Goal: Communication & Community: Share content

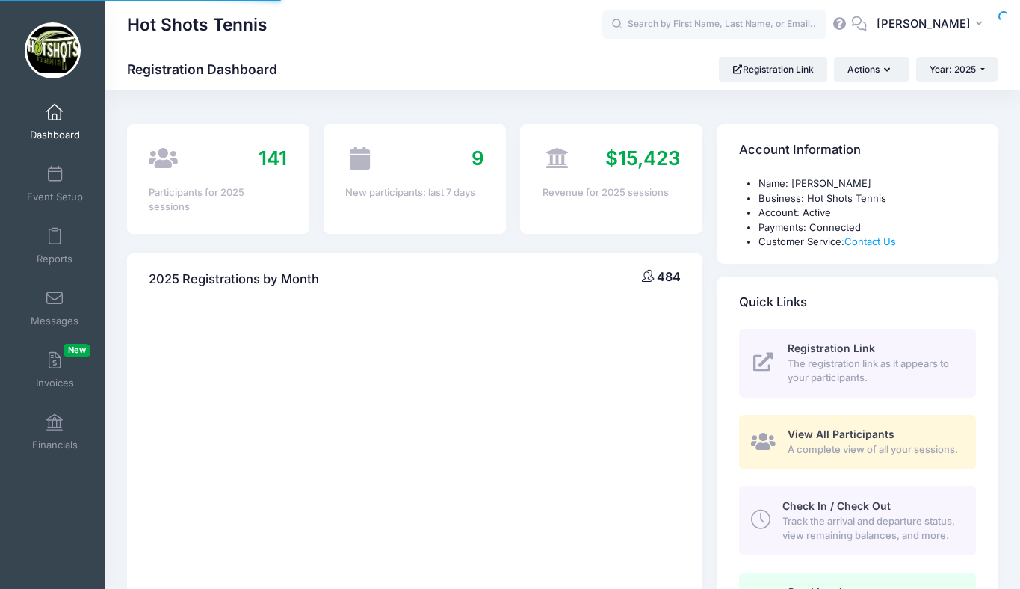
select select
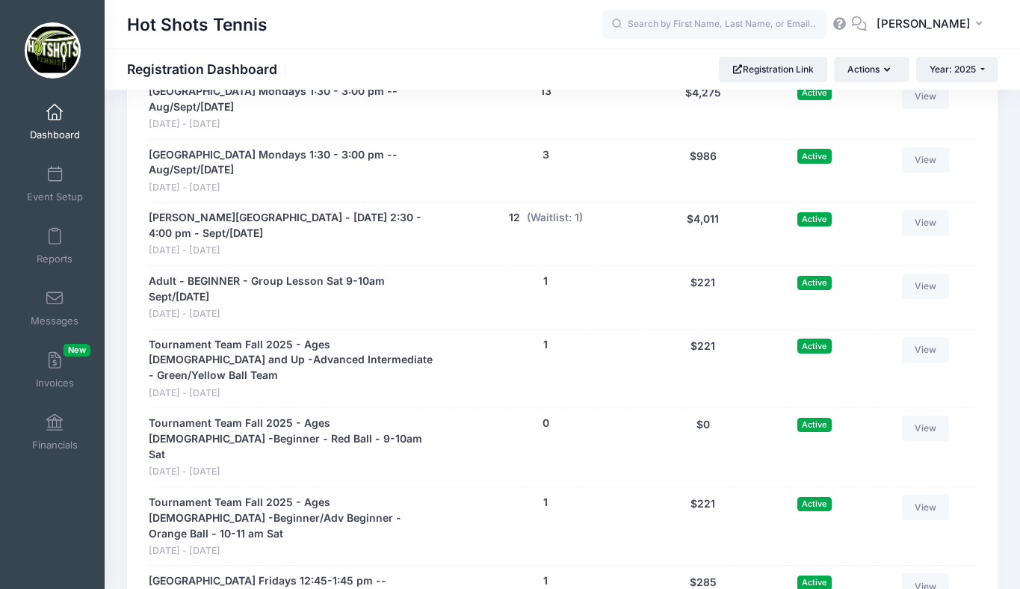
scroll to position [3349, 0]
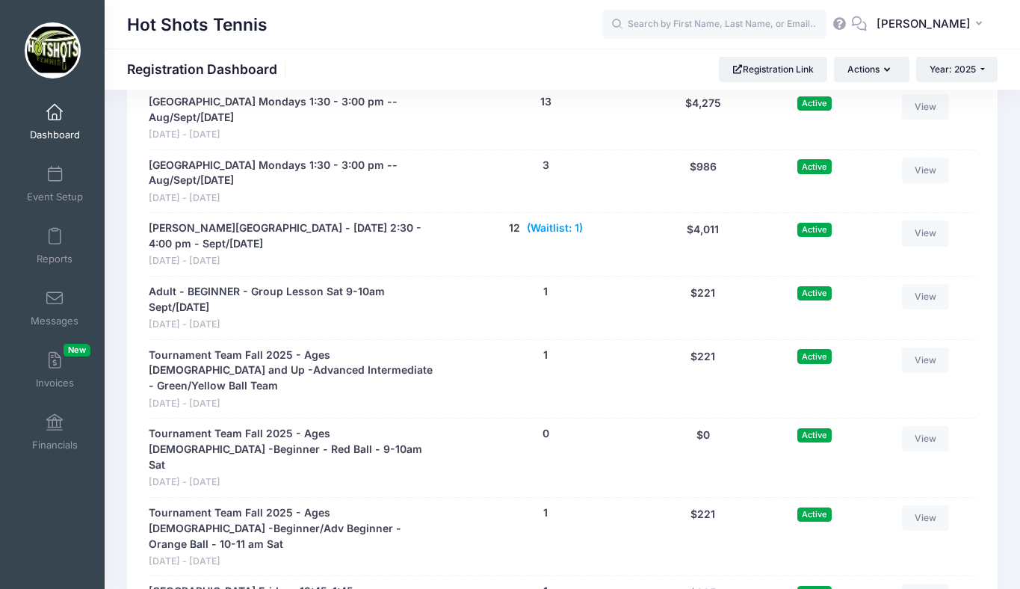
click at [550, 236] on button "(Waitlist: 1)" at bounding box center [555, 229] width 56 height 16
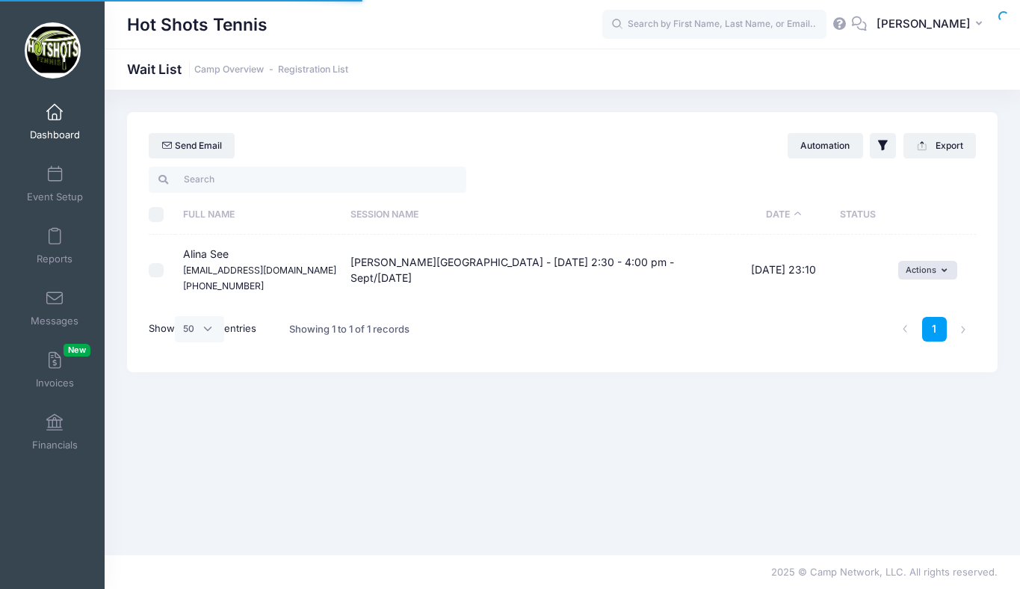
select select "50"
click at [907, 265] on button "Actions" at bounding box center [928, 270] width 59 height 18
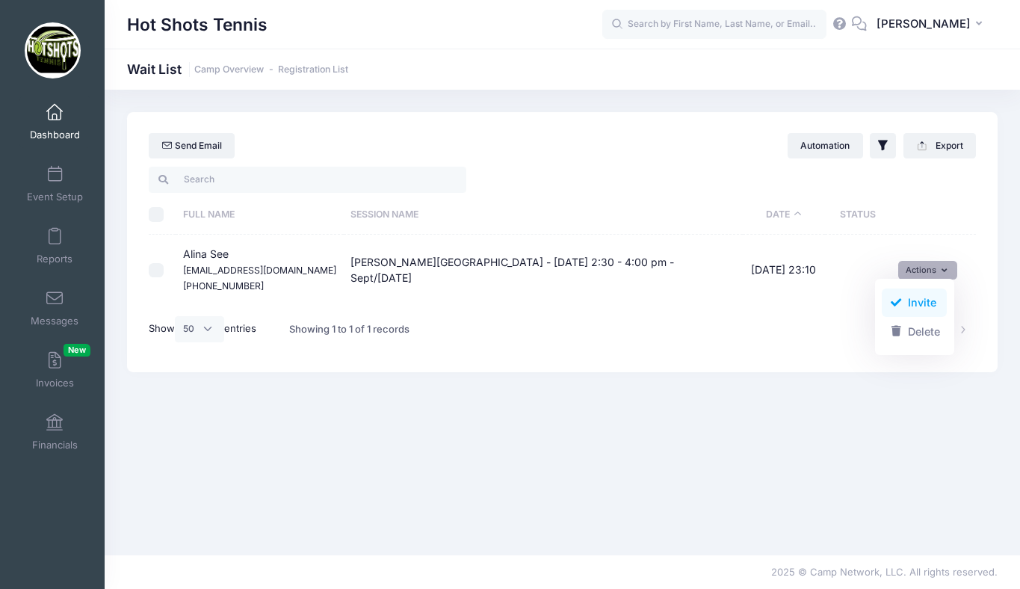
click at [902, 304] on span at bounding box center [896, 303] width 13 height 10
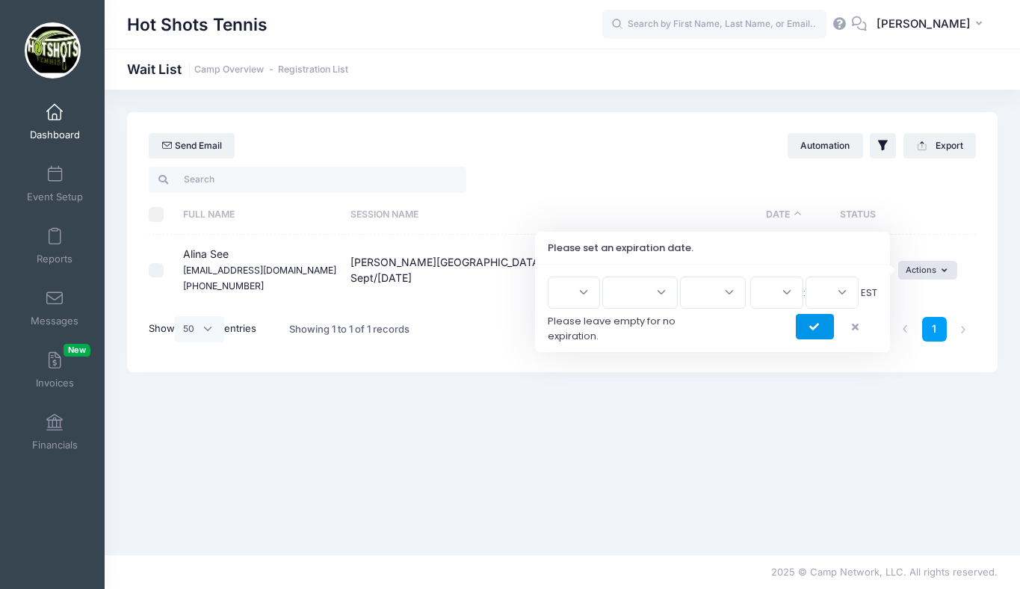
click at [813, 321] on button "submit" at bounding box center [815, 326] width 38 height 25
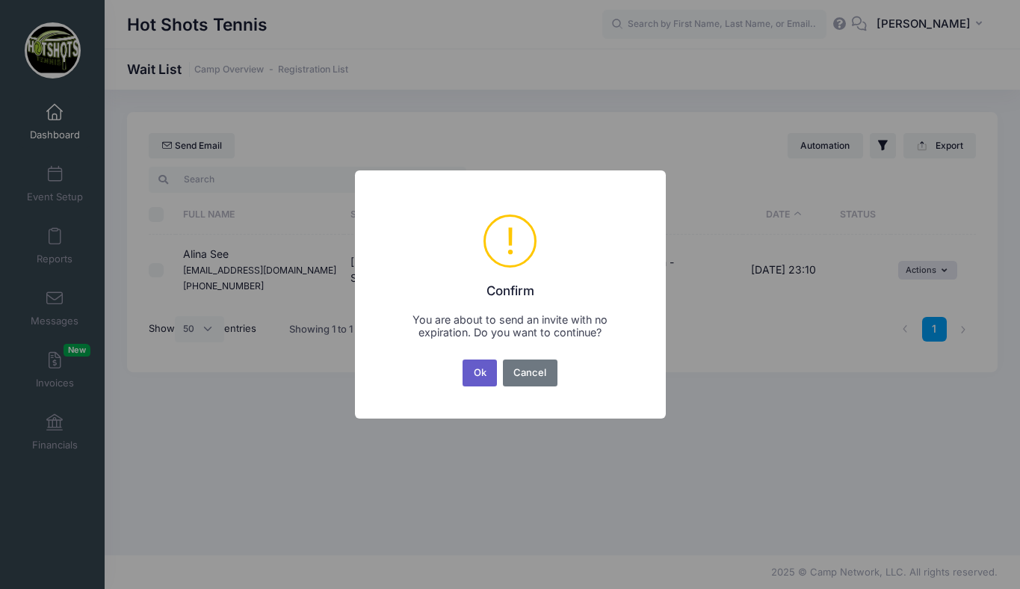
click at [479, 369] on button "Ok" at bounding box center [480, 373] width 34 height 27
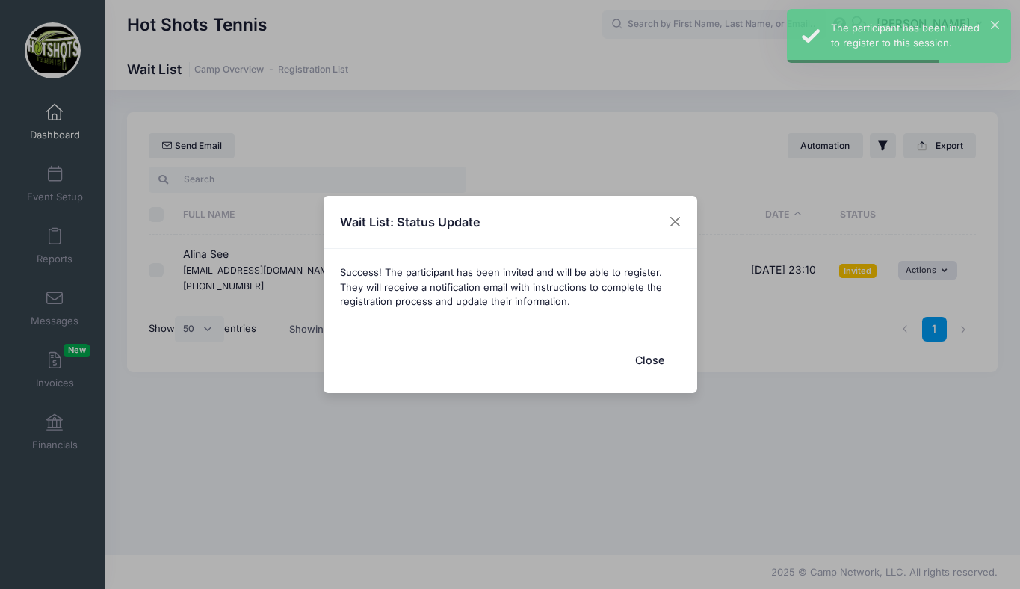
click at [650, 361] on button "Close" at bounding box center [651, 360] width 60 height 32
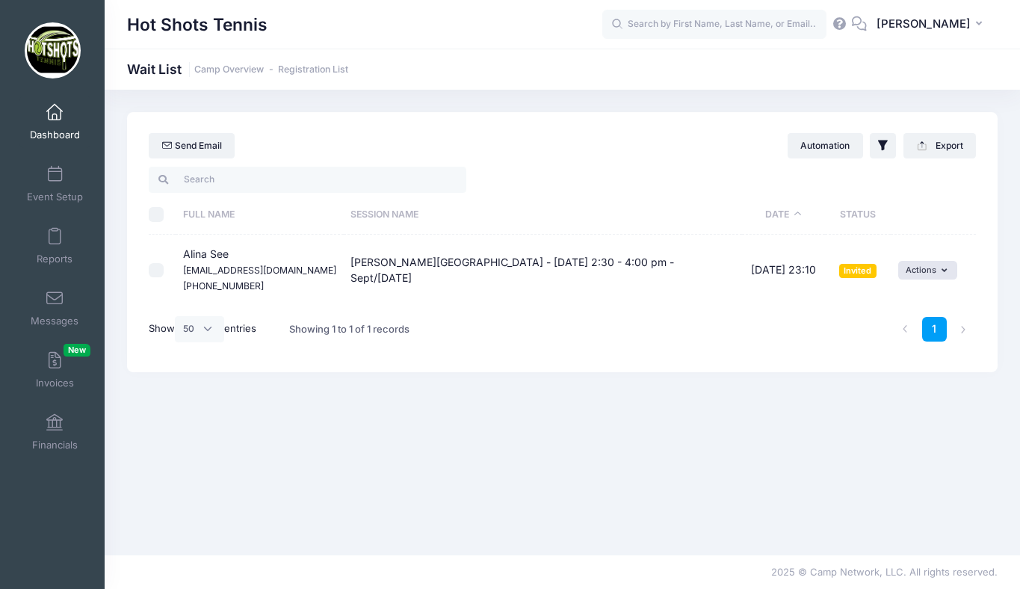
click at [55, 120] on span at bounding box center [55, 113] width 0 height 16
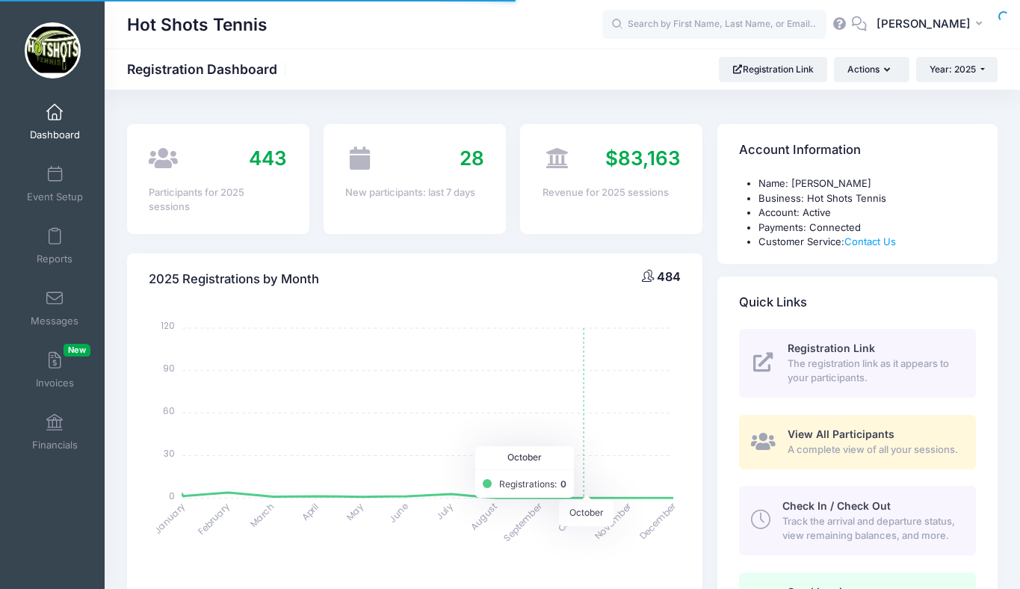
select select
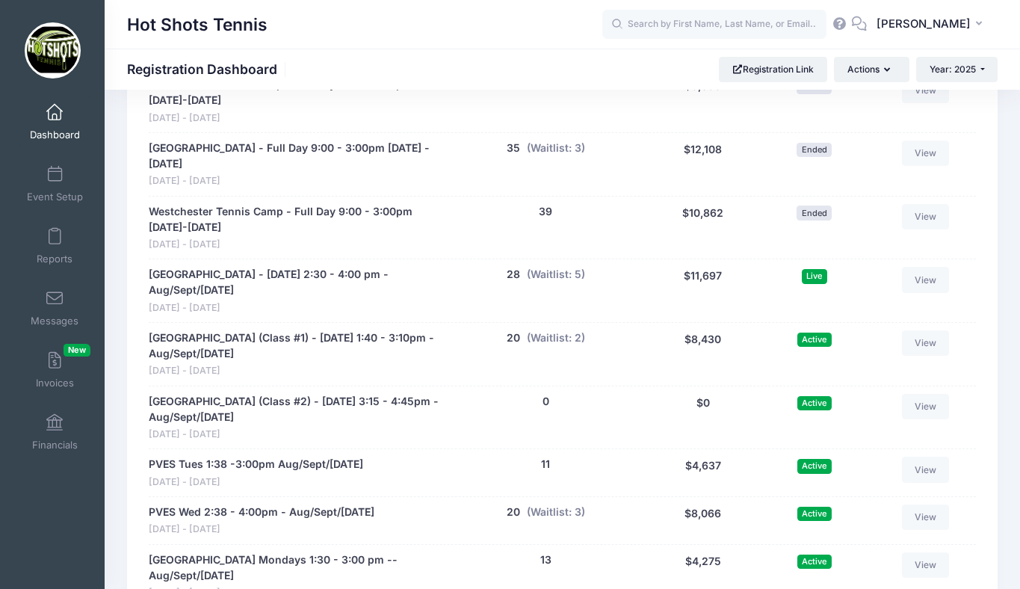
scroll to position [2886, 0]
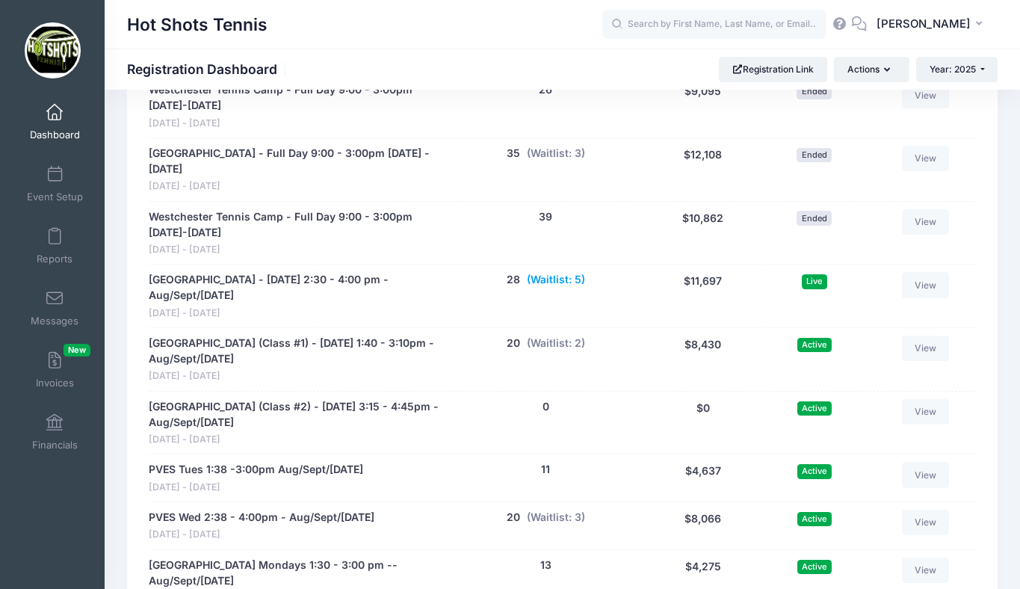
click at [564, 288] on button "(Waitlist: 5)" at bounding box center [556, 280] width 58 height 16
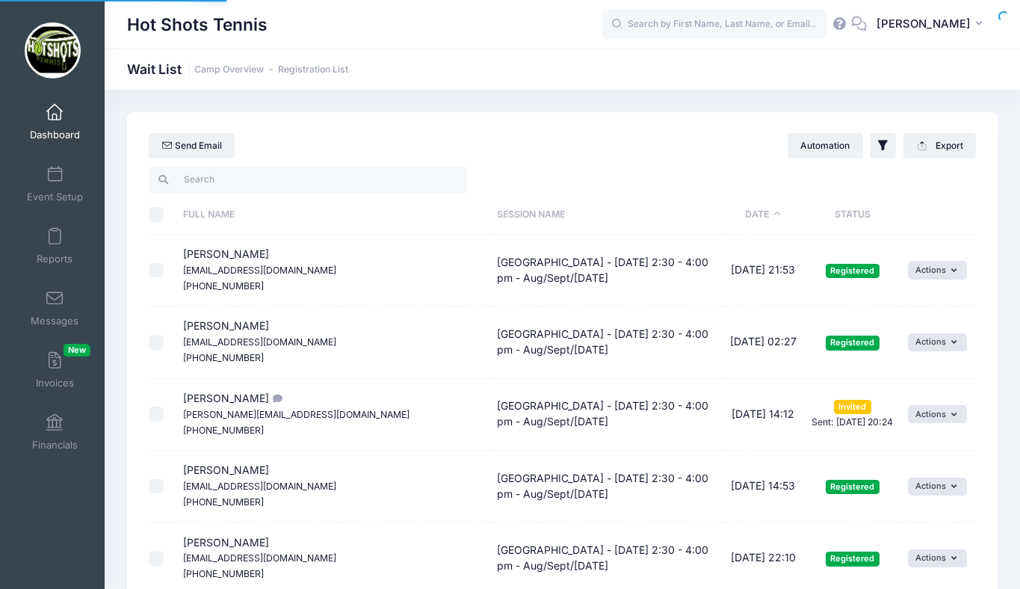
select select "50"
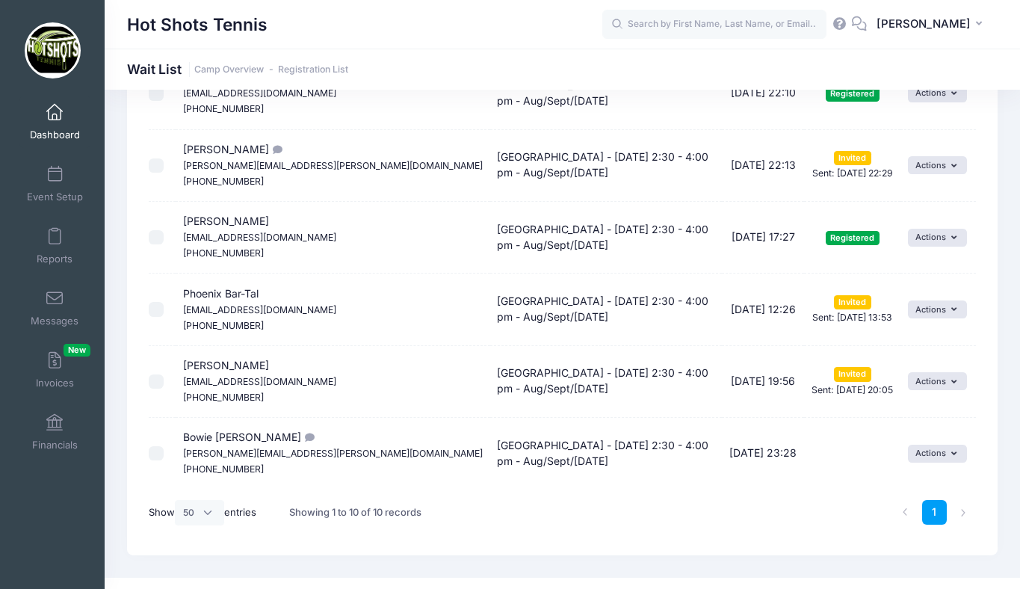
scroll to position [466, 0]
click at [932, 455] on button "Actions" at bounding box center [937, 453] width 59 height 18
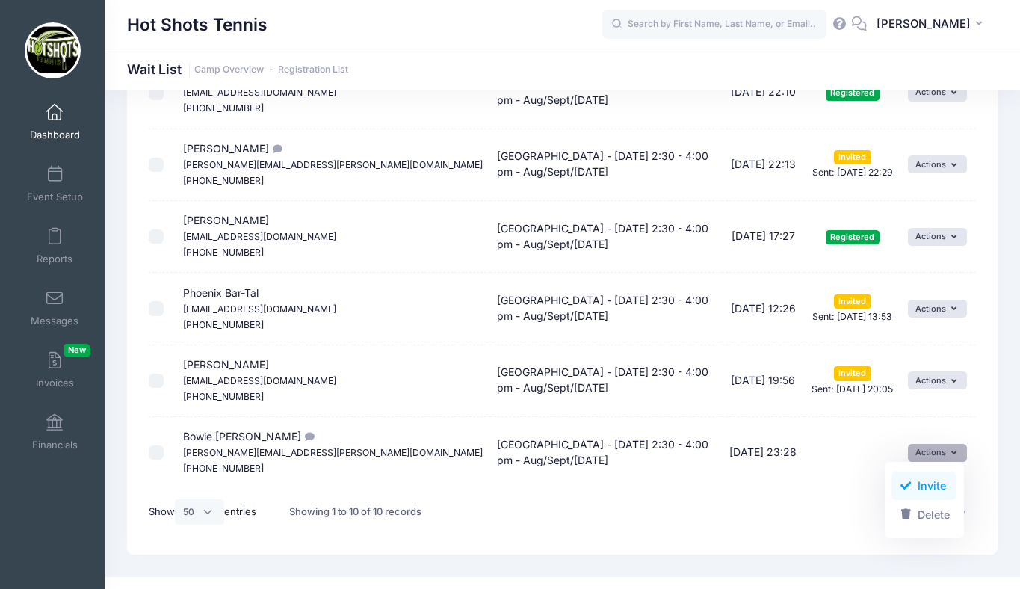
click at [925, 484] on link "Invite" at bounding box center [924, 486] width 65 height 28
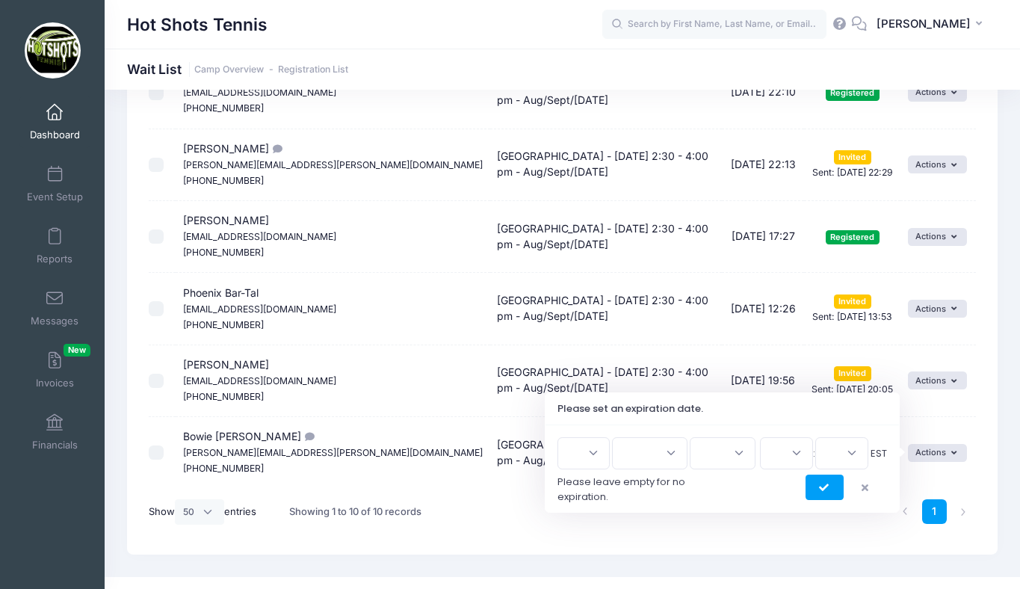
scroll to position [487, 0]
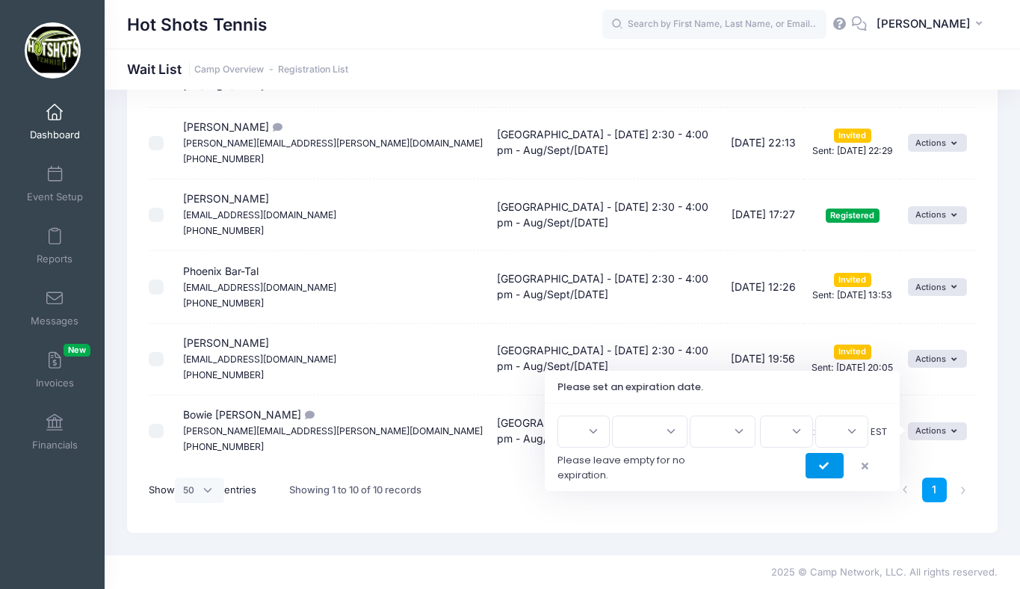
click at [828, 467] on icon "submit" at bounding box center [825, 467] width 12 height 0
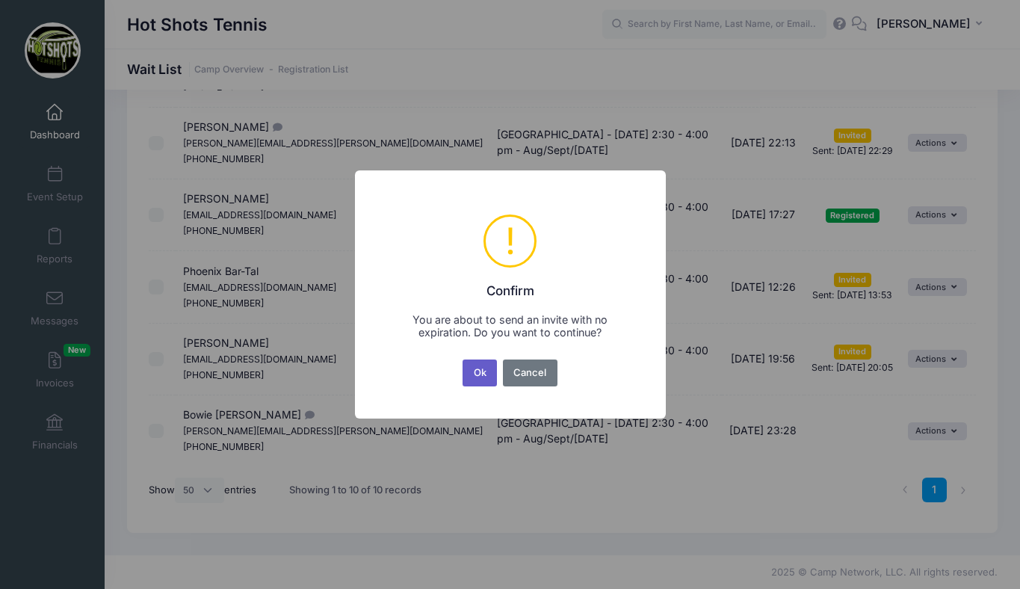
click at [477, 371] on button "Ok" at bounding box center [480, 373] width 34 height 27
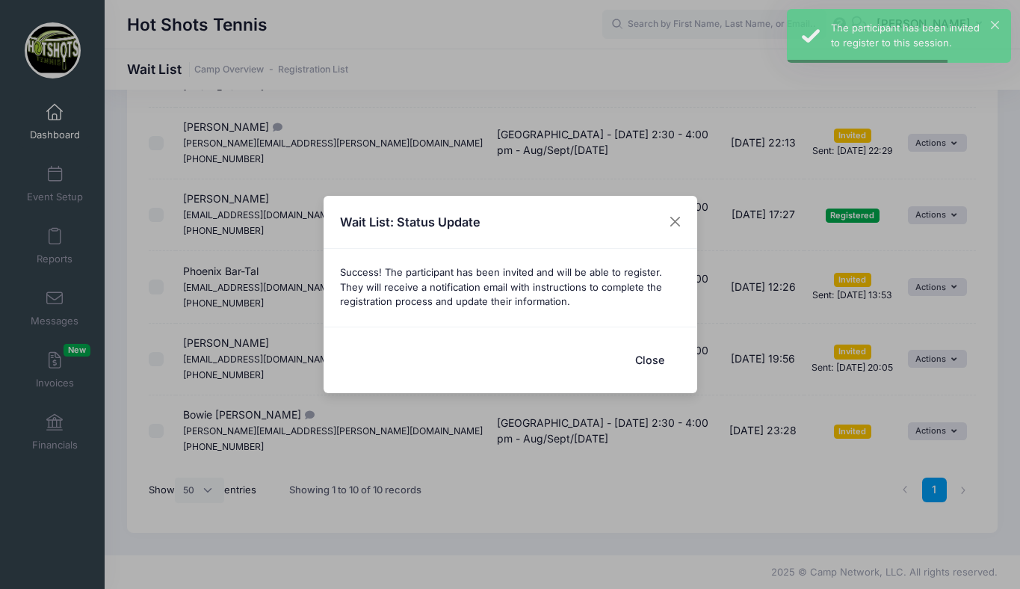
click at [641, 357] on button "Close" at bounding box center [651, 360] width 60 height 32
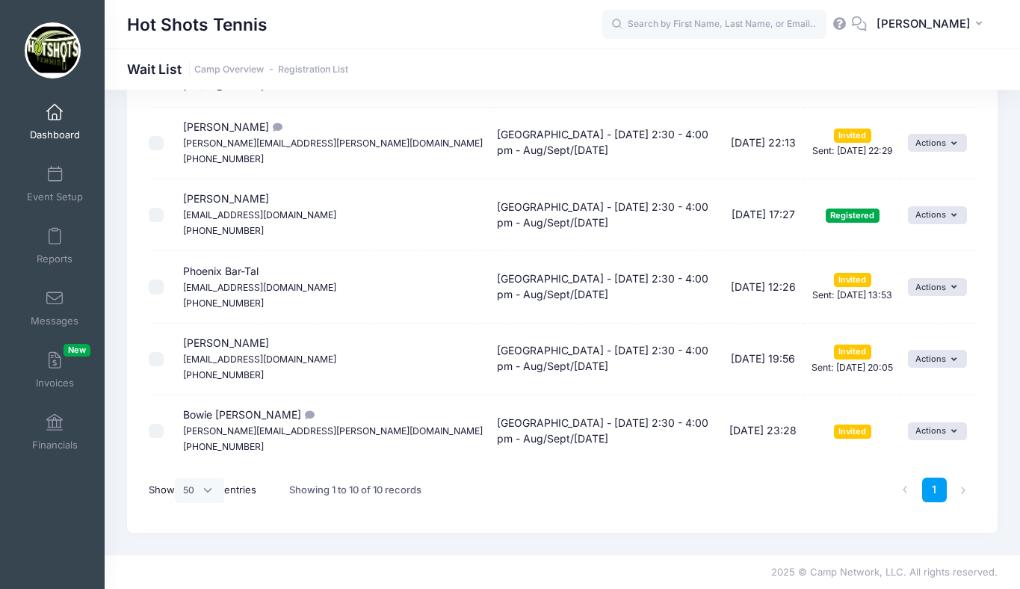
click at [158, 285] on input "checkbox" at bounding box center [156, 287] width 15 height 15
checkbox input "true"
click at [154, 355] on input "checkbox" at bounding box center [156, 359] width 15 height 15
checkbox input "true"
click at [155, 430] on input "checkbox" at bounding box center [156, 431] width 15 height 15
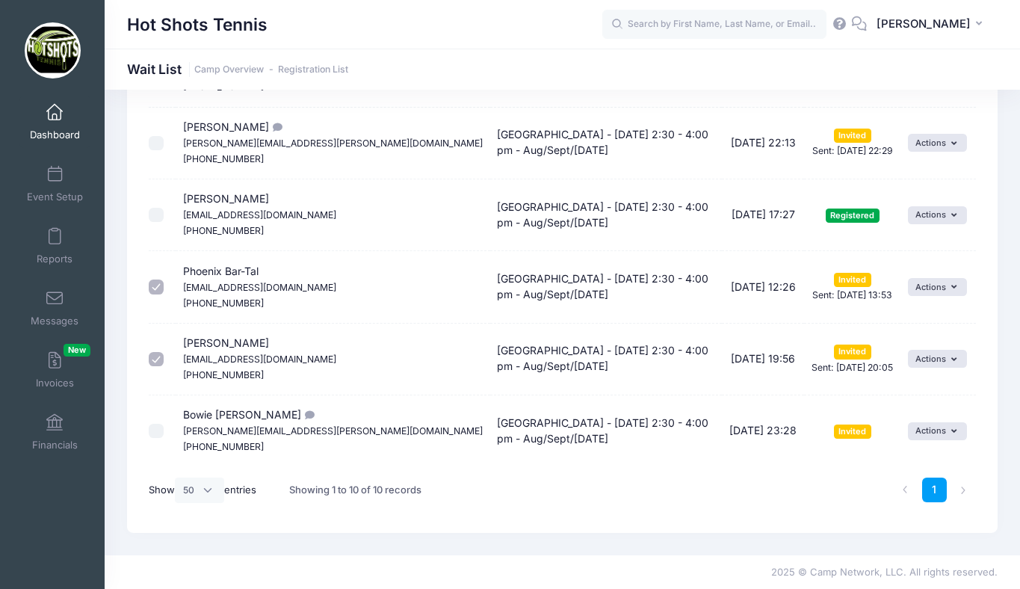
checkbox input "true"
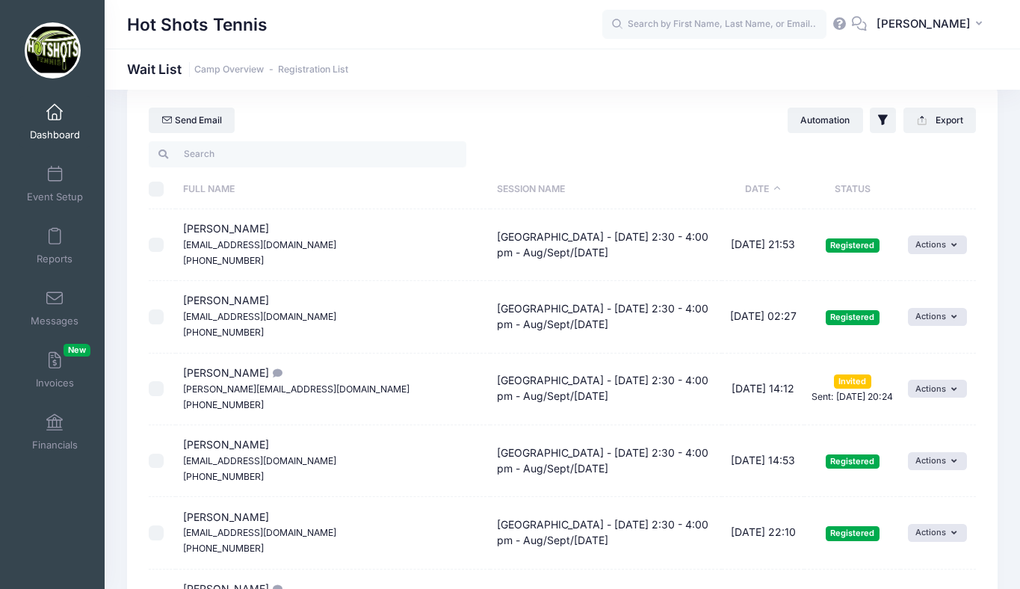
scroll to position [0, 0]
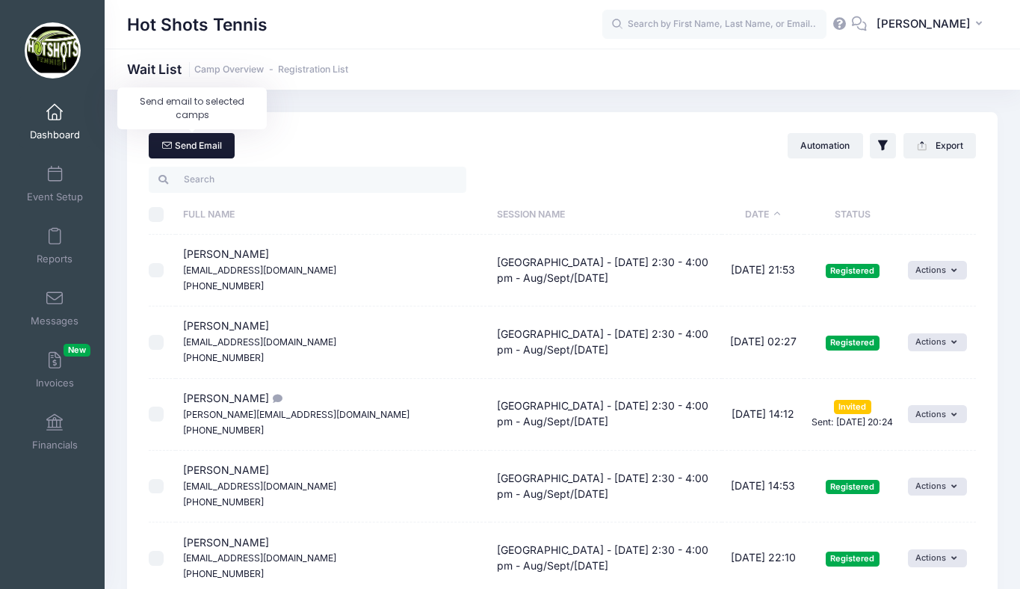
click at [204, 146] on link "Send Email" at bounding box center [192, 145] width 86 height 25
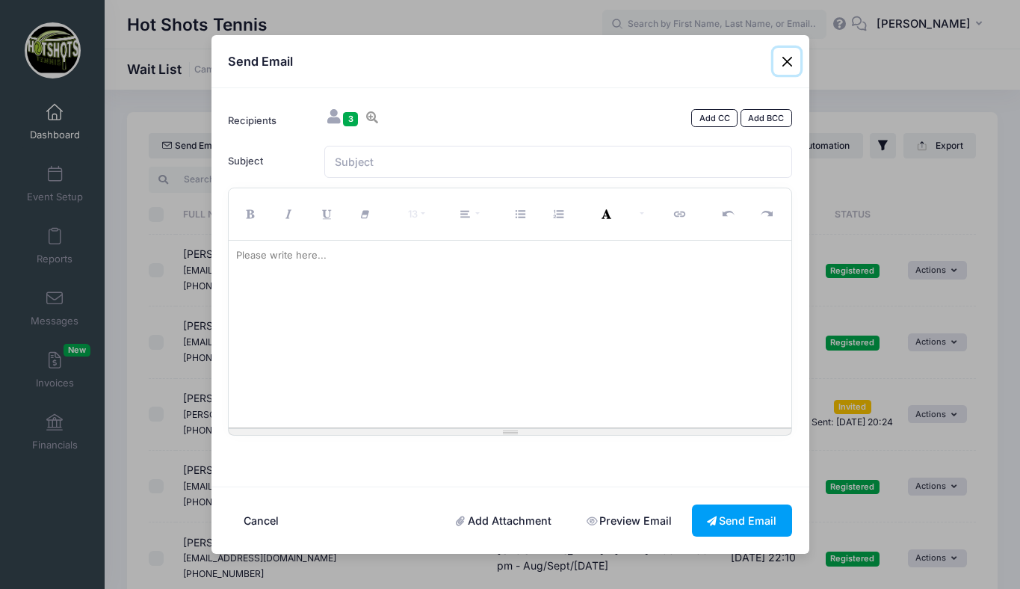
click at [787, 61] on button "Close" at bounding box center [787, 61] width 27 height 27
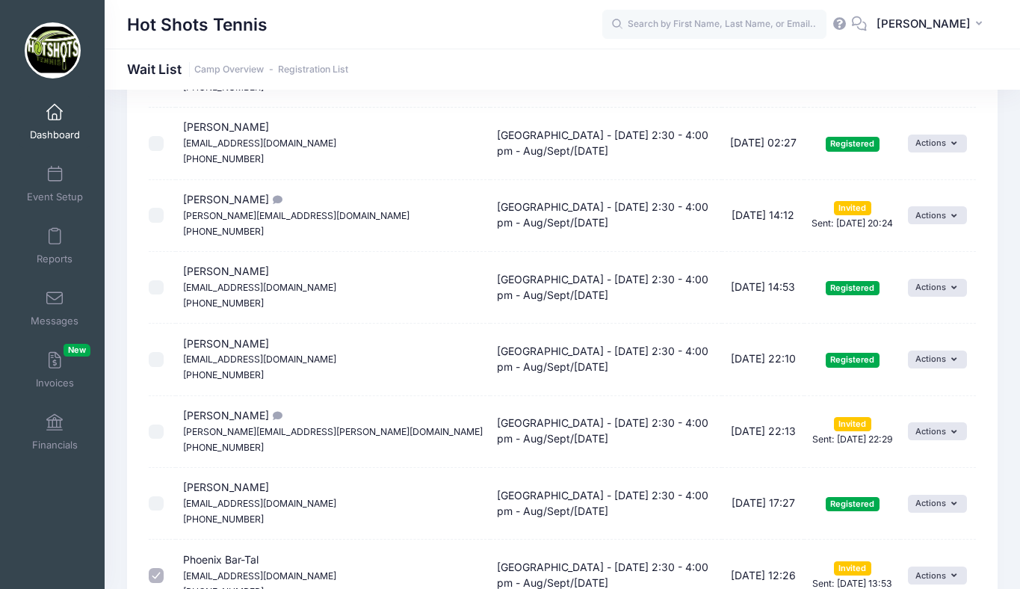
scroll to position [202, 0]
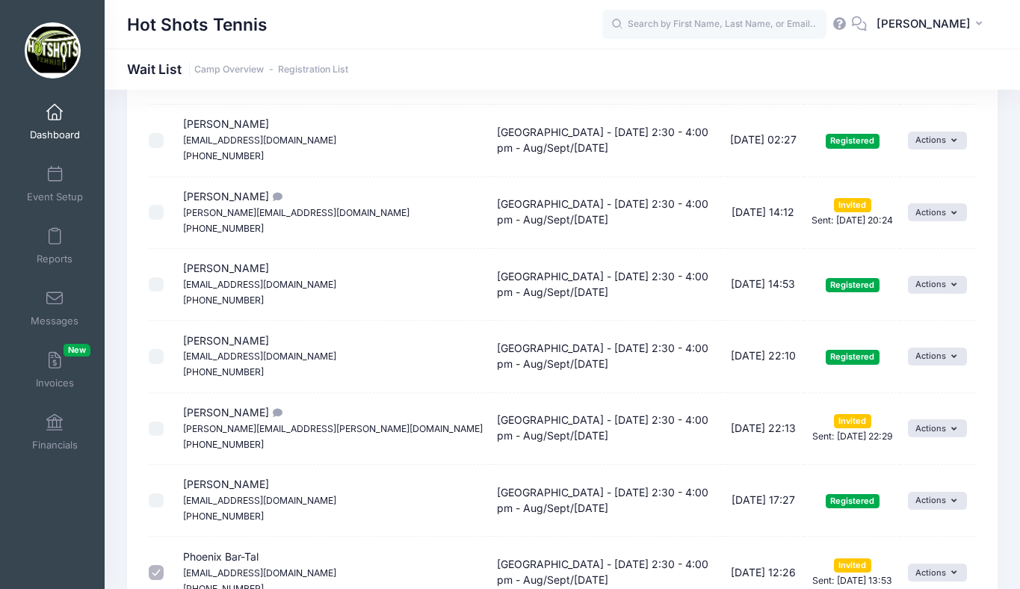
click at [156, 210] on input "checkbox" at bounding box center [156, 212] width 15 height 15
checkbox input "true"
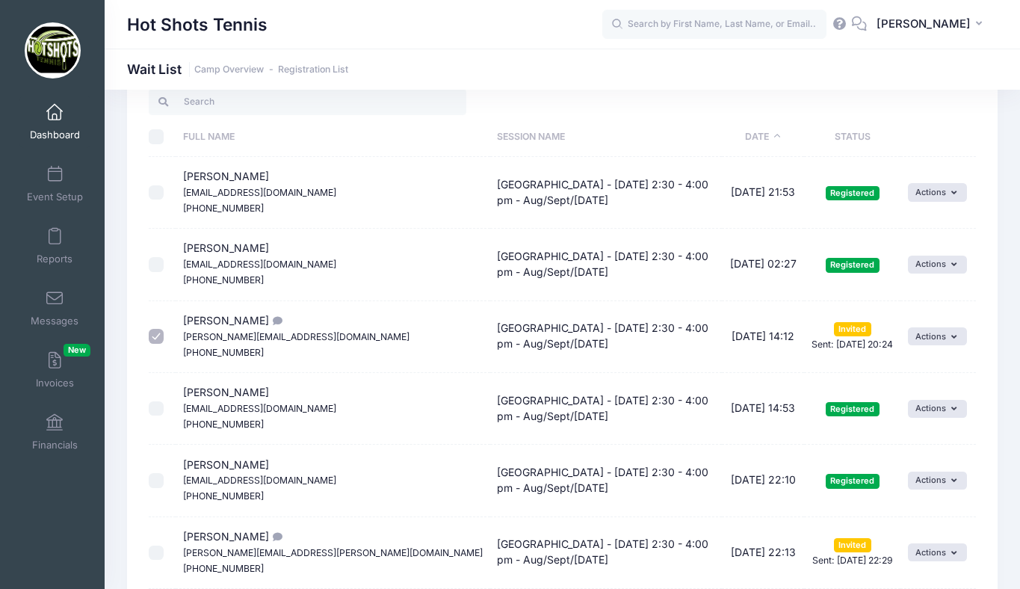
scroll to position [0, 0]
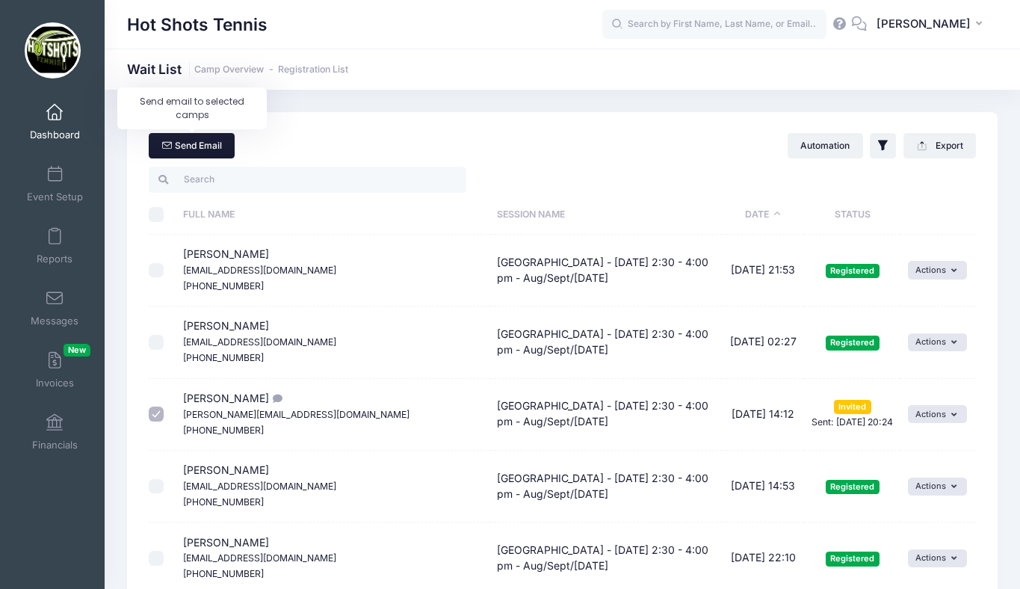
click at [206, 139] on link "Send Email" at bounding box center [192, 145] width 86 height 25
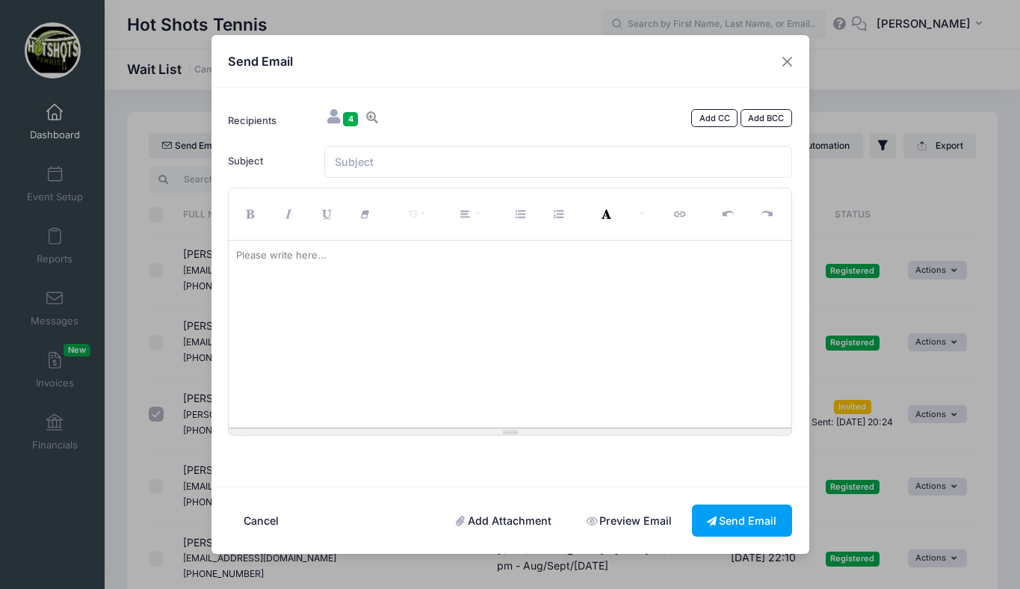
click at [372, 280] on div at bounding box center [510, 334] width 563 height 187
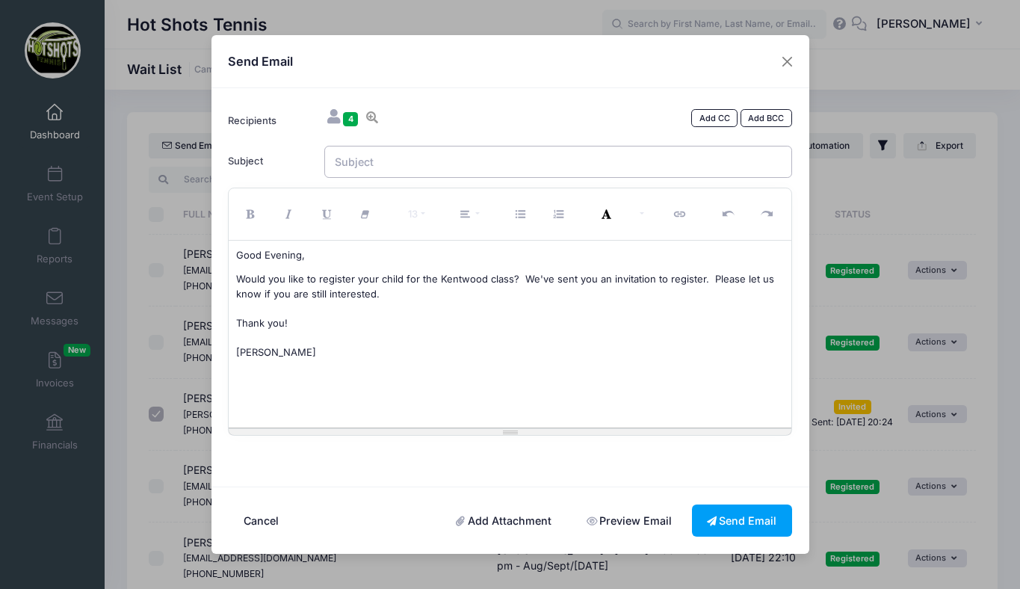
click at [431, 161] on input "Subject" at bounding box center [558, 162] width 468 height 32
type input "Kentwood Tennis"
click at [733, 518] on button "Send Email" at bounding box center [742, 521] width 100 height 32
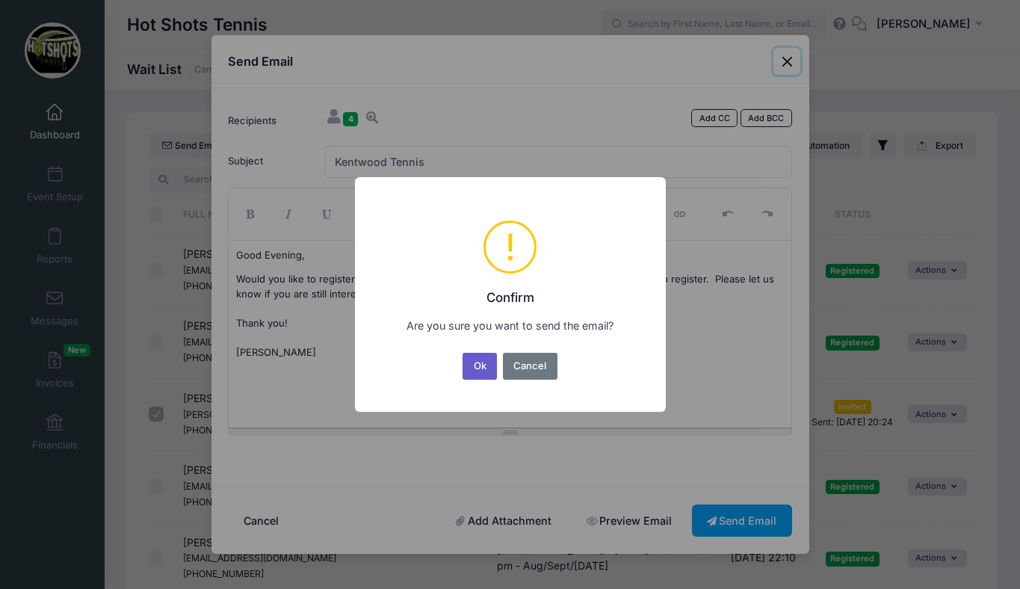
click at [486, 365] on button "Ok" at bounding box center [480, 366] width 34 height 27
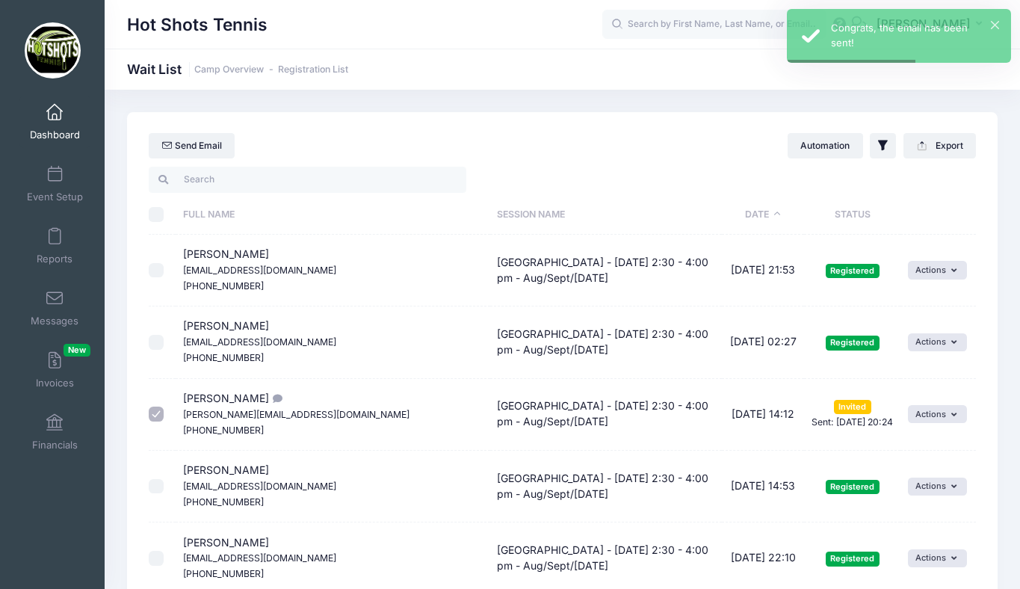
click at [59, 121] on link "Dashboard" at bounding box center [54, 122] width 71 height 52
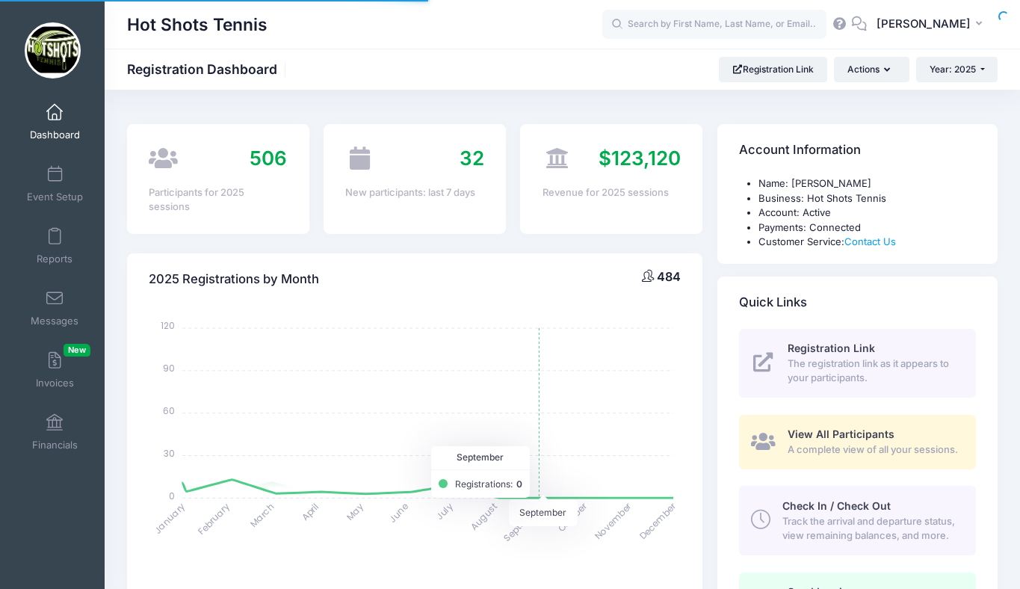
select select
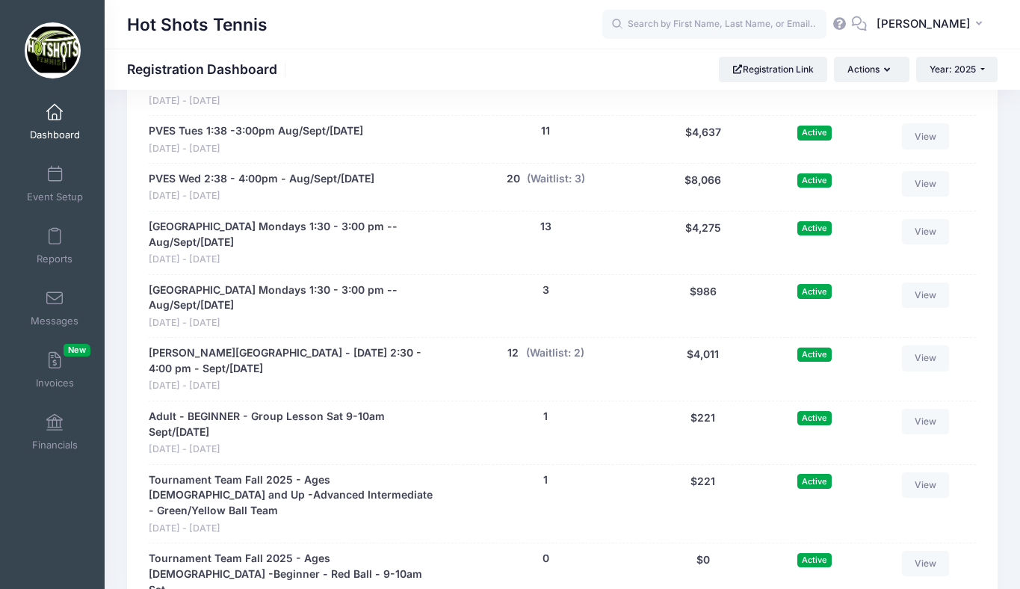
scroll to position [3230, 0]
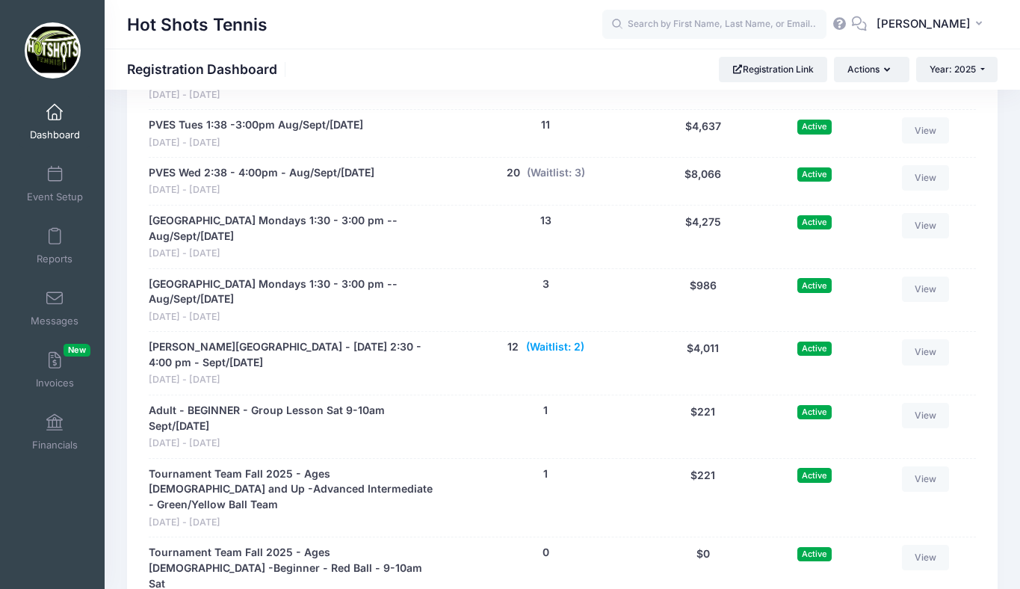
click at [555, 354] on button "(Waitlist: 2)" at bounding box center [555, 347] width 58 height 16
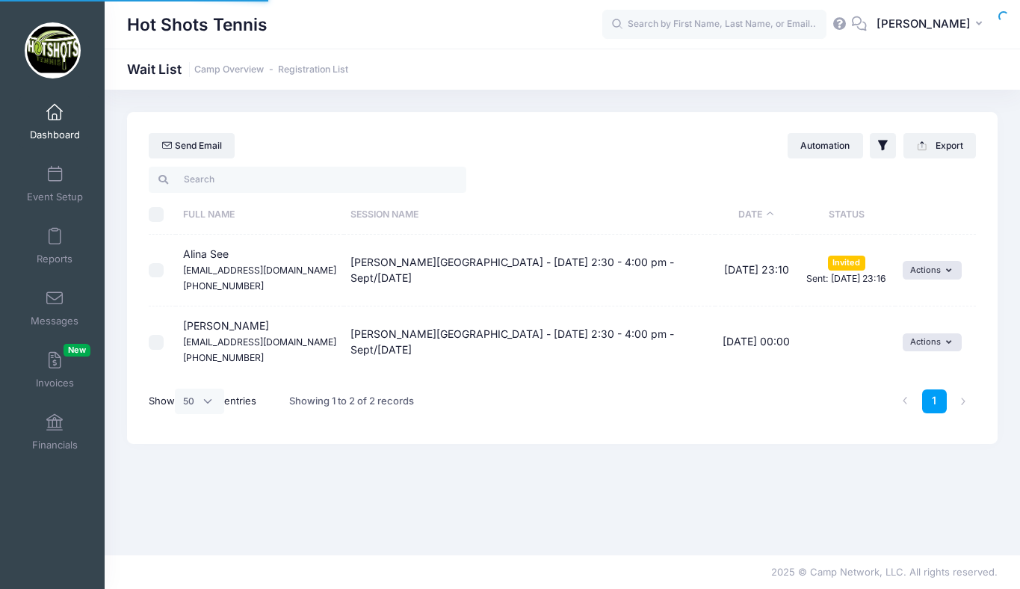
select select "50"
click at [920, 342] on button "Actions" at bounding box center [932, 342] width 59 height 18
click at [905, 383] on link "Invite" at bounding box center [920, 375] width 65 height 28
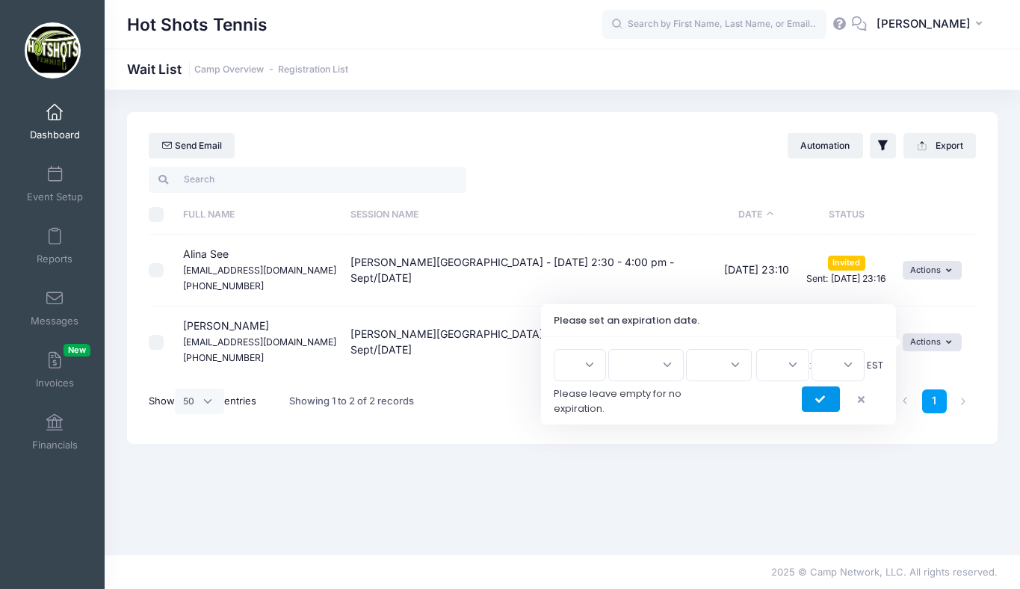
click at [819, 400] on icon "submit" at bounding box center [822, 400] width 12 height 0
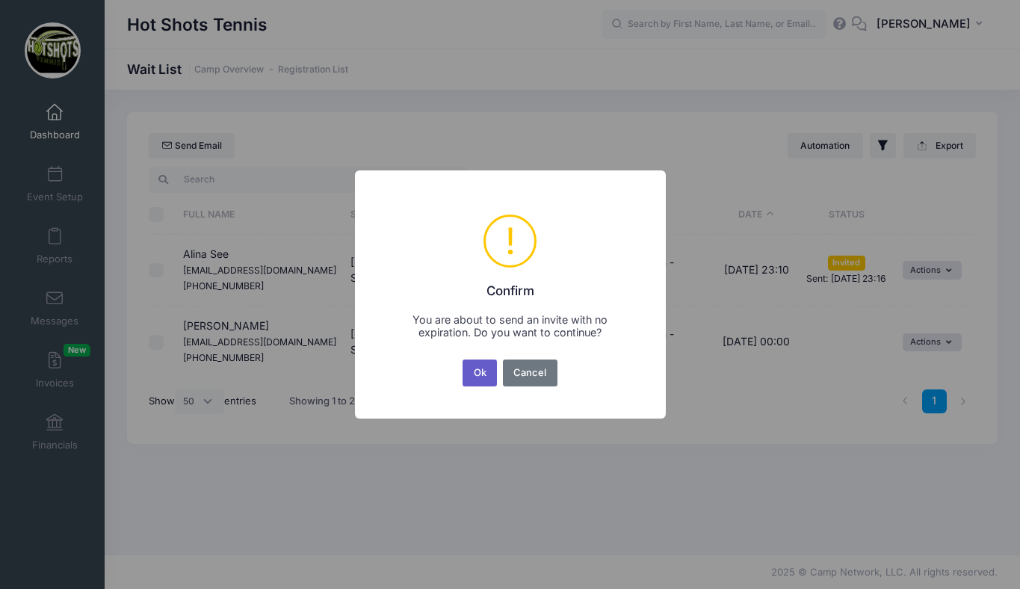
click at [485, 366] on button "Ok" at bounding box center [480, 373] width 34 height 27
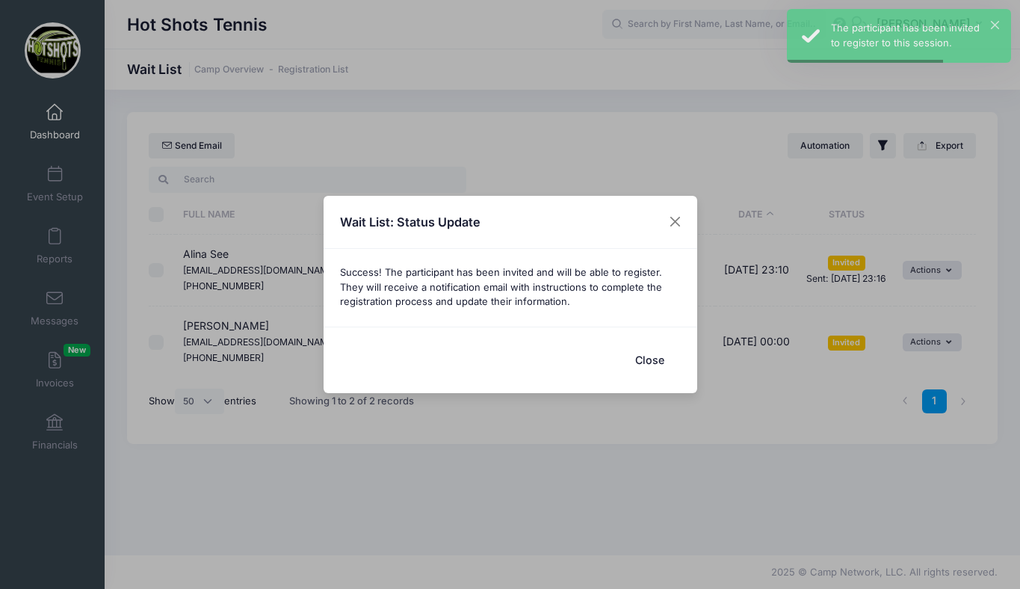
click at [650, 360] on button "Close" at bounding box center [651, 360] width 60 height 32
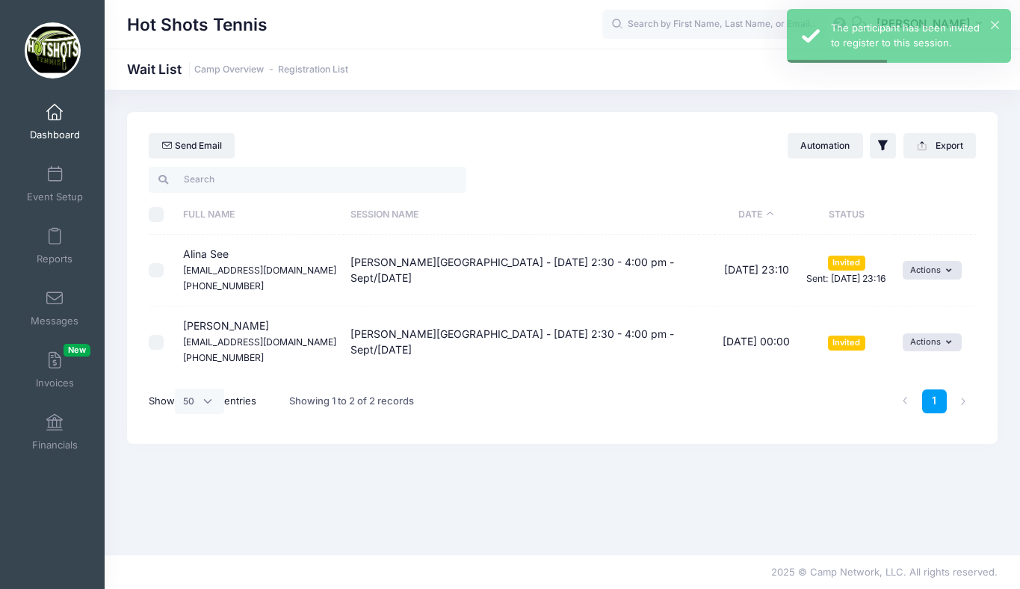
click at [156, 212] on input "\a \a \a \a" at bounding box center [156, 214] width 15 height 15
checkbox input "true"
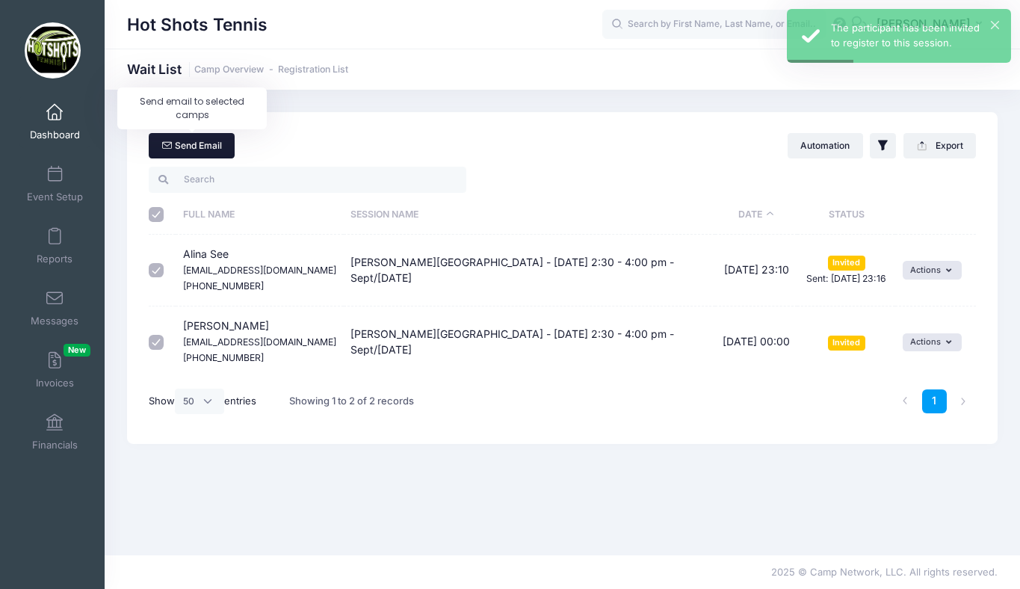
click at [188, 142] on link "Send Email" at bounding box center [192, 145] width 86 height 25
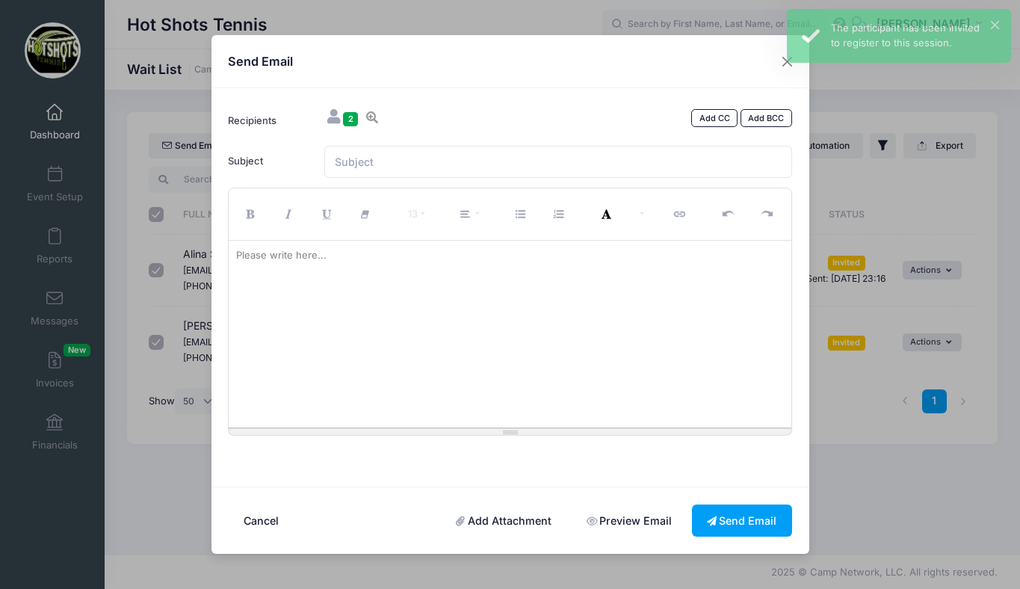
click at [444, 296] on div at bounding box center [510, 334] width 563 height 187
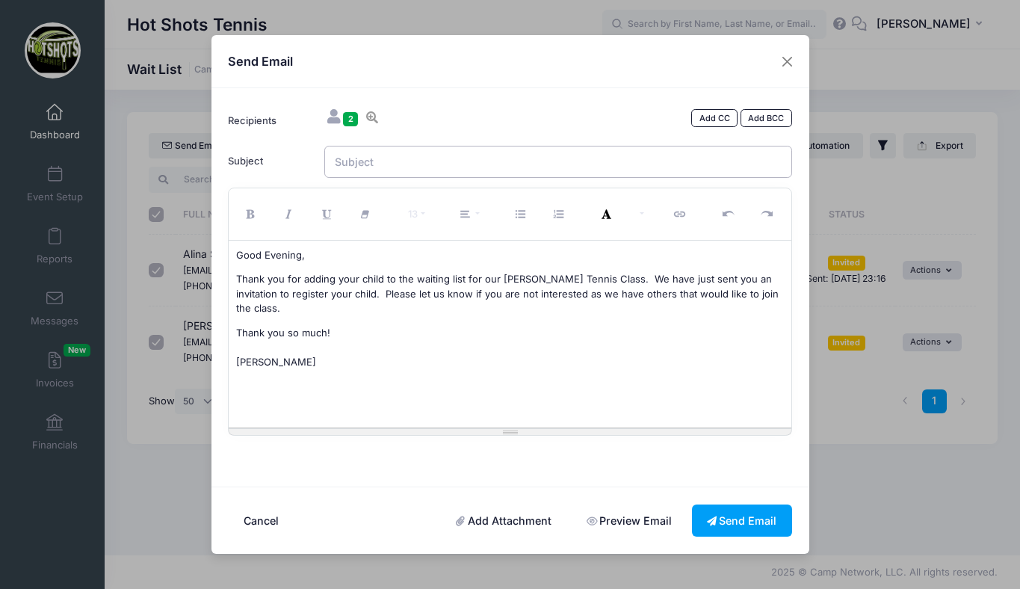
click at [409, 163] on input "Subject" at bounding box center [558, 162] width 468 height 32
type input "Braddock Tennis"
click at [729, 513] on button "Send Email" at bounding box center [742, 521] width 100 height 32
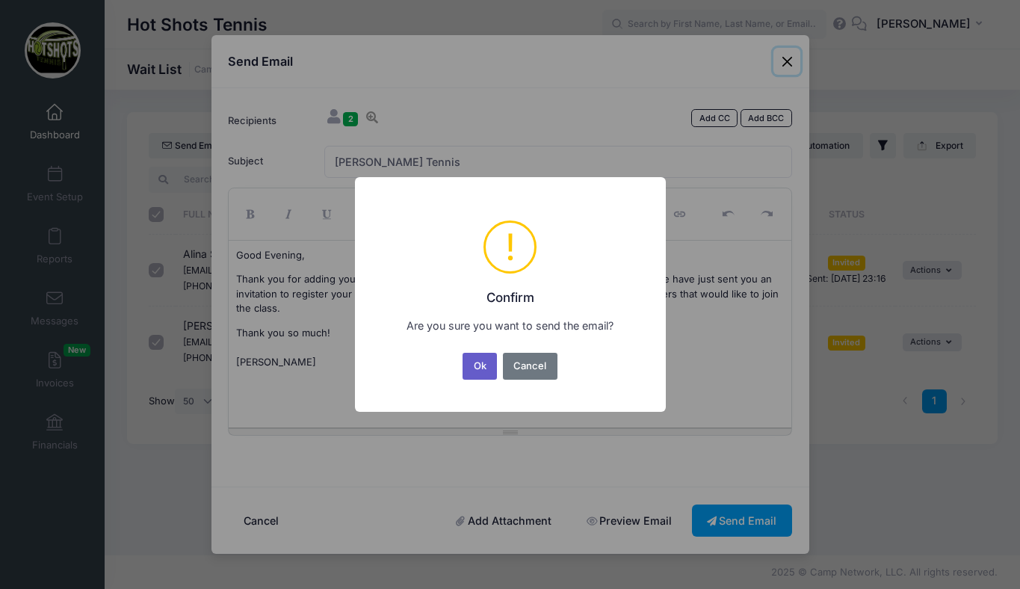
click at [484, 360] on button "Ok" at bounding box center [480, 366] width 34 height 27
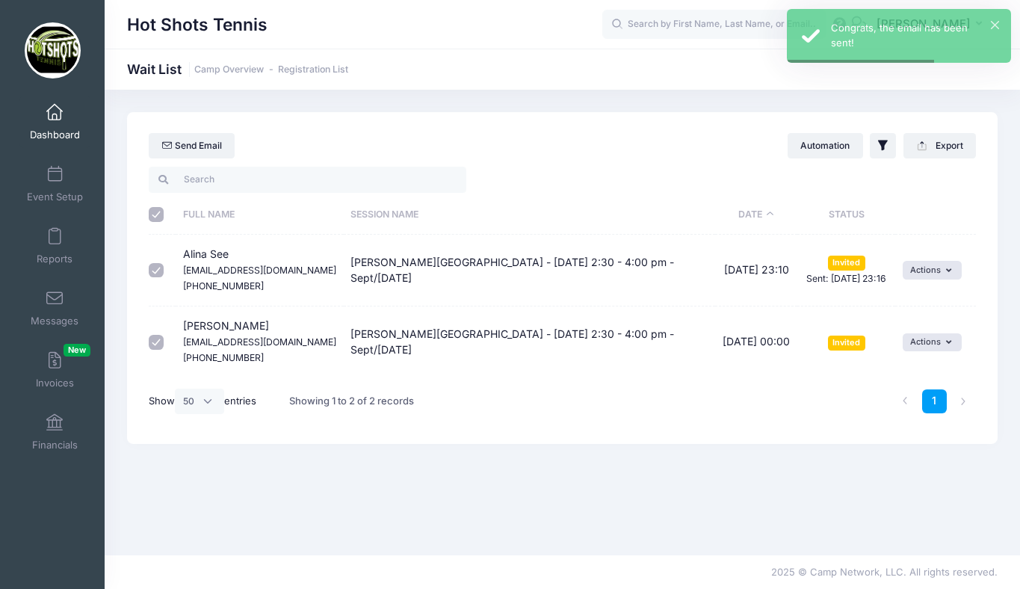
click at [55, 112] on span at bounding box center [55, 113] width 0 height 16
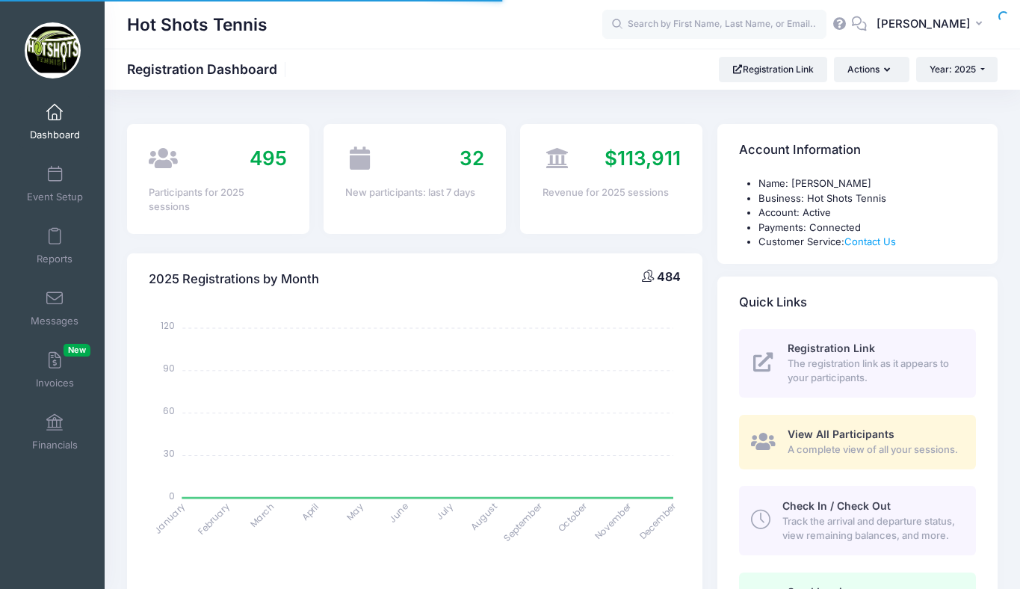
select select
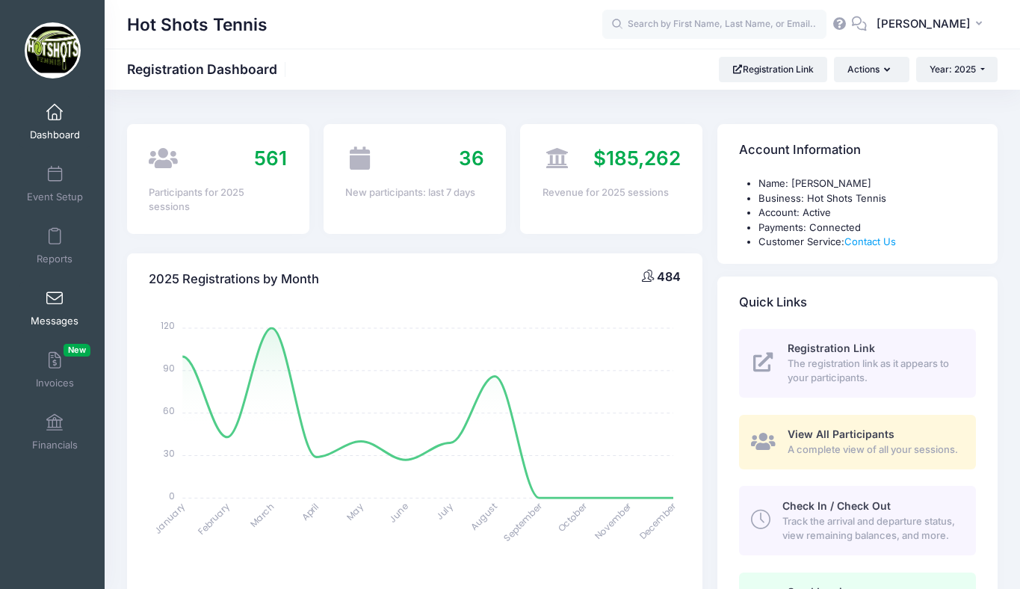
click at [55, 304] on span at bounding box center [55, 299] width 0 height 16
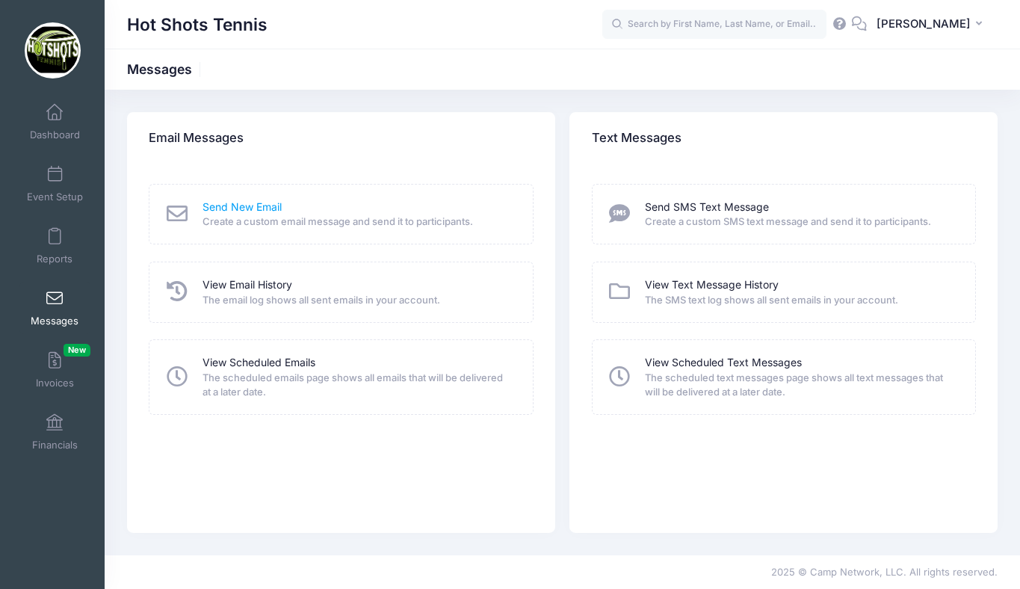
click at [227, 203] on link "Send New Email" at bounding box center [242, 208] width 79 height 16
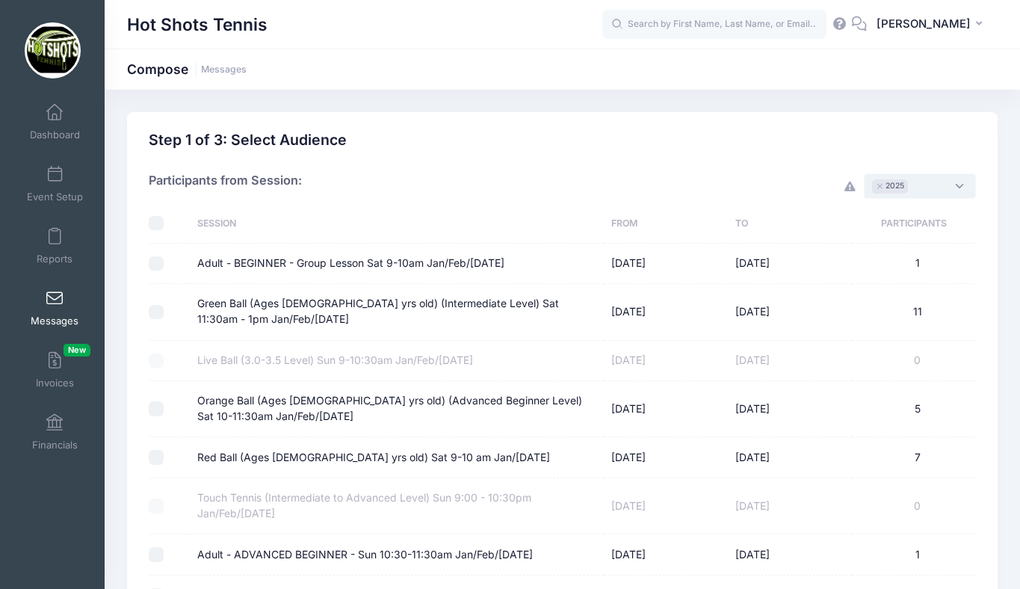
click at [929, 180] on span "× 2025" at bounding box center [920, 185] width 112 height 25
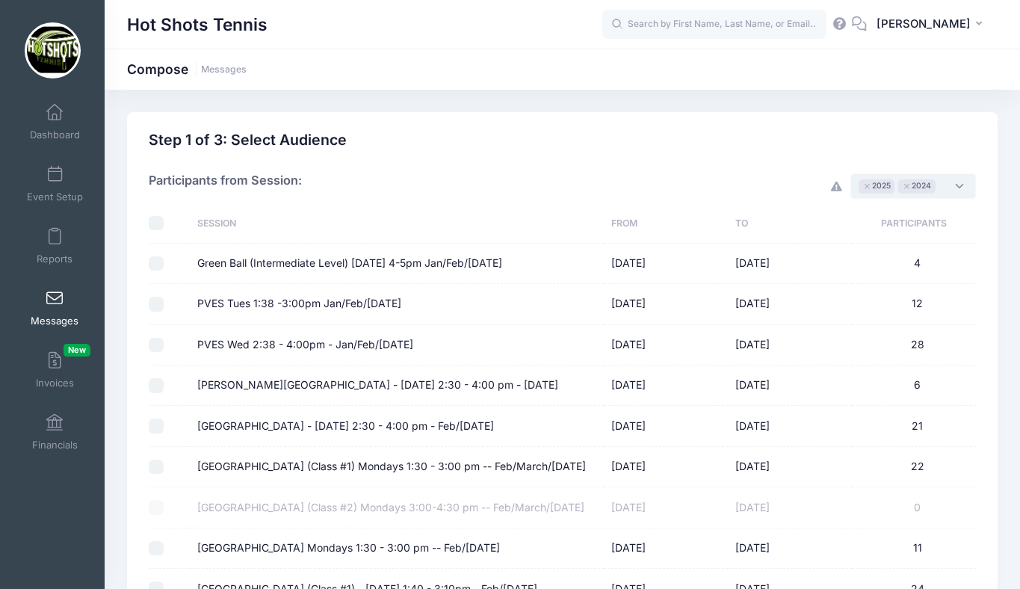
click at [157, 221] on input "checkbox" at bounding box center [156, 223] width 15 height 15
checkbox input "true"
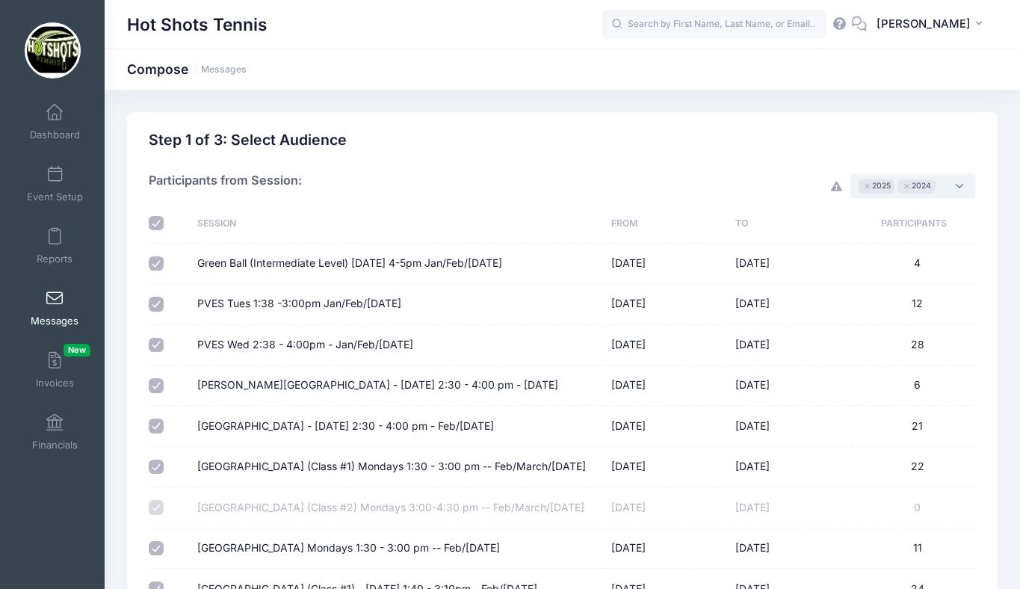
checkbox input "true"
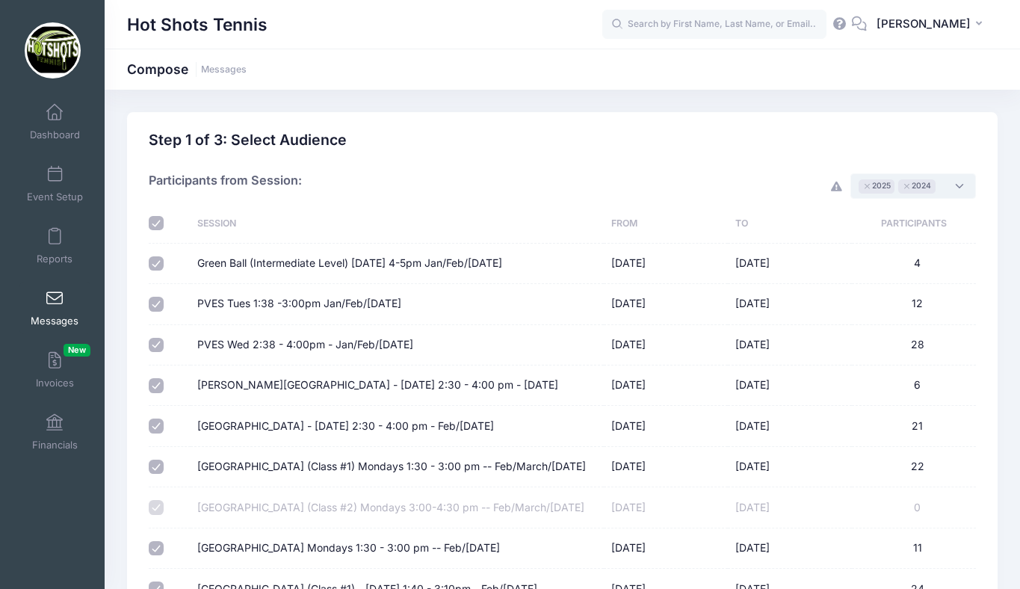
checkbox input "true"
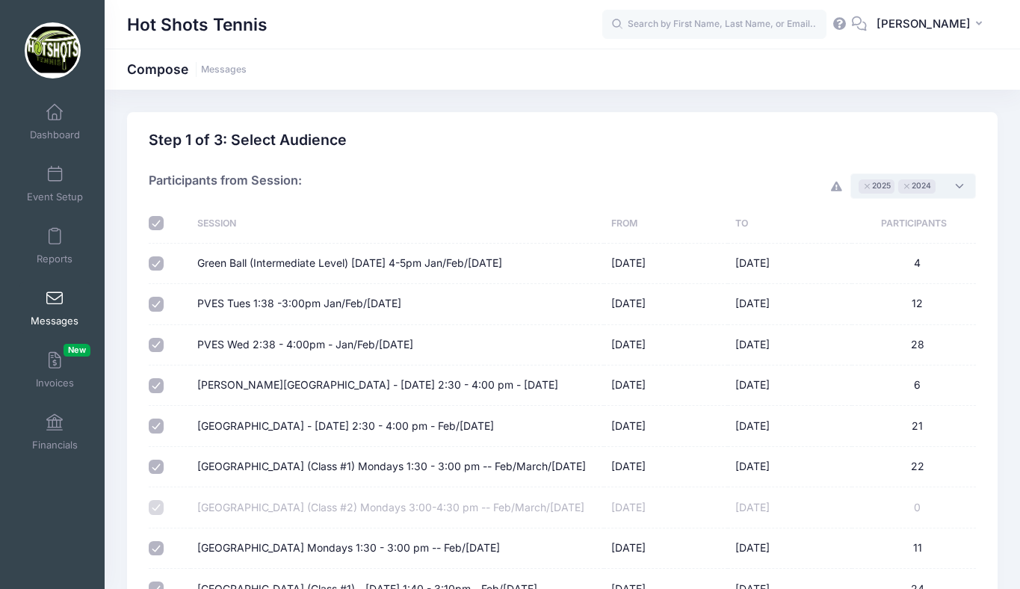
checkbox input "true"
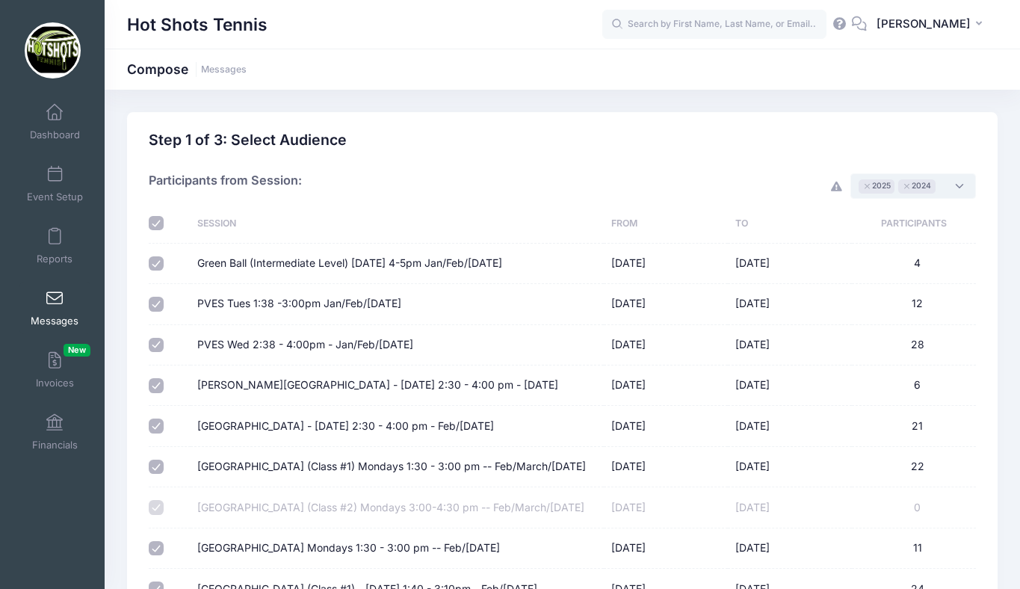
checkbox input "true"
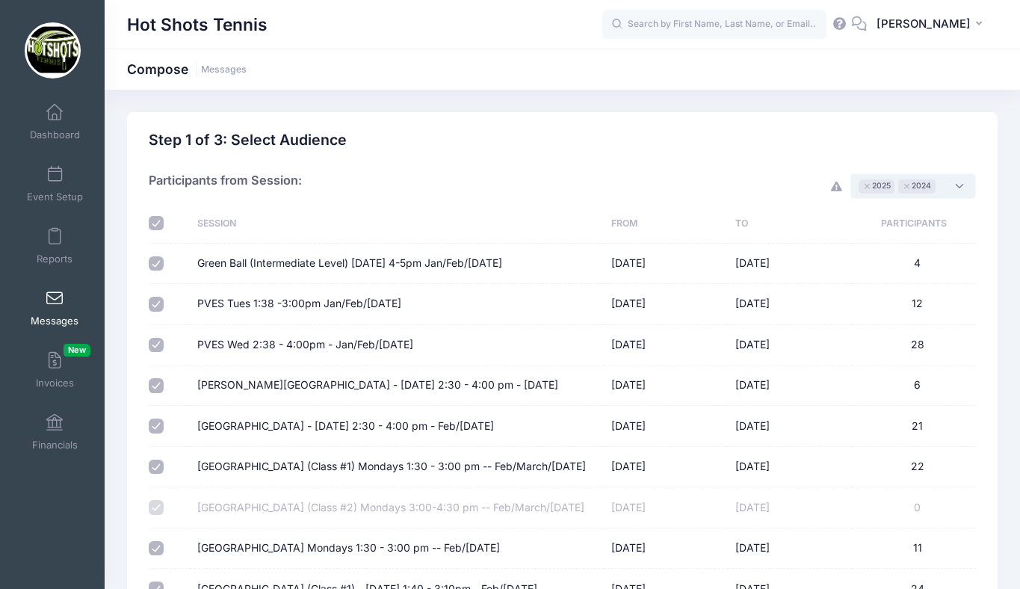
checkbox input "true"
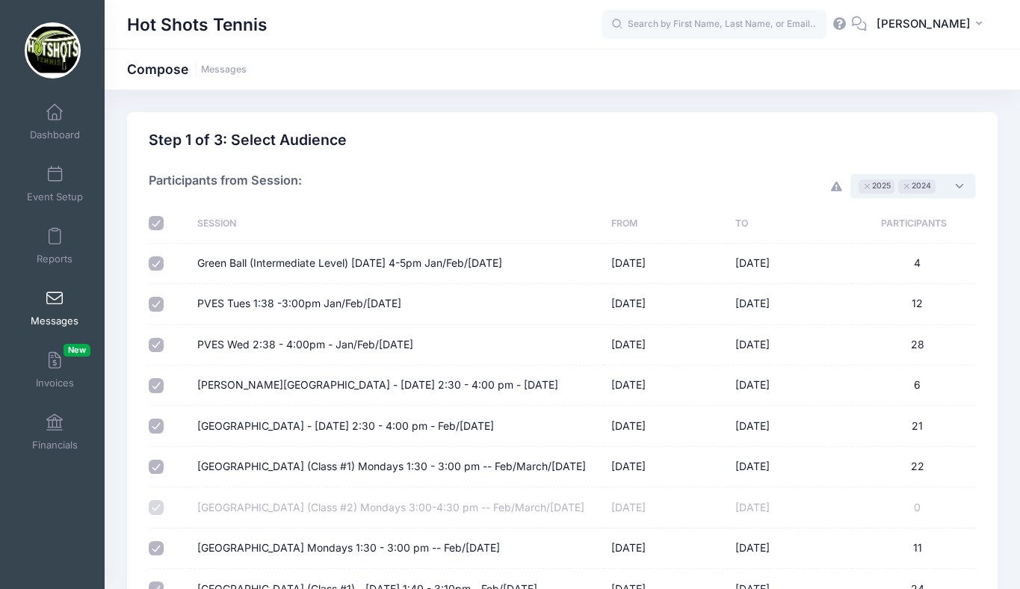
checkbox input "true"
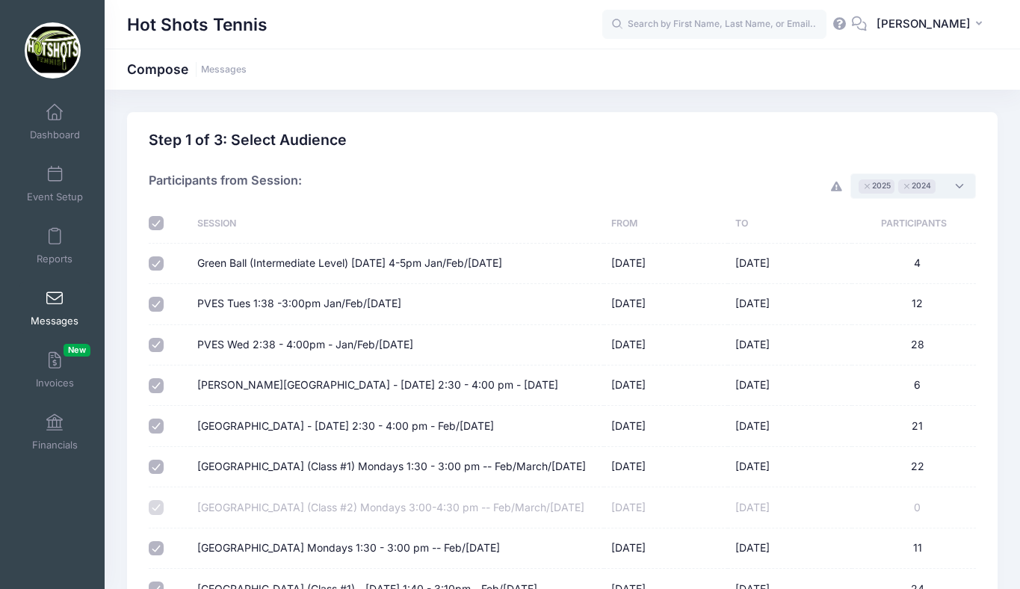
checkbox input "true"
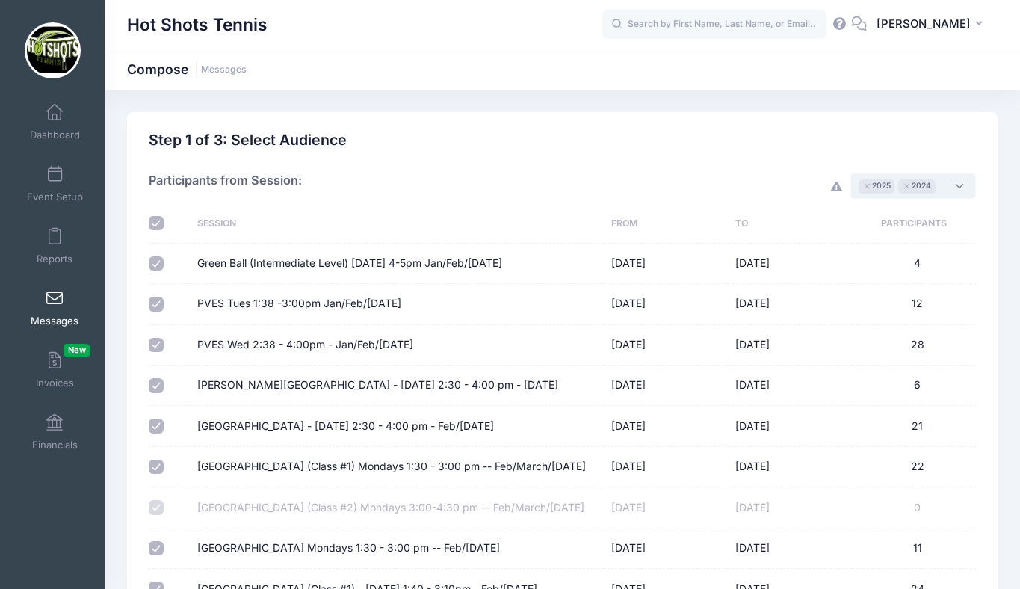
checkbox input "true"
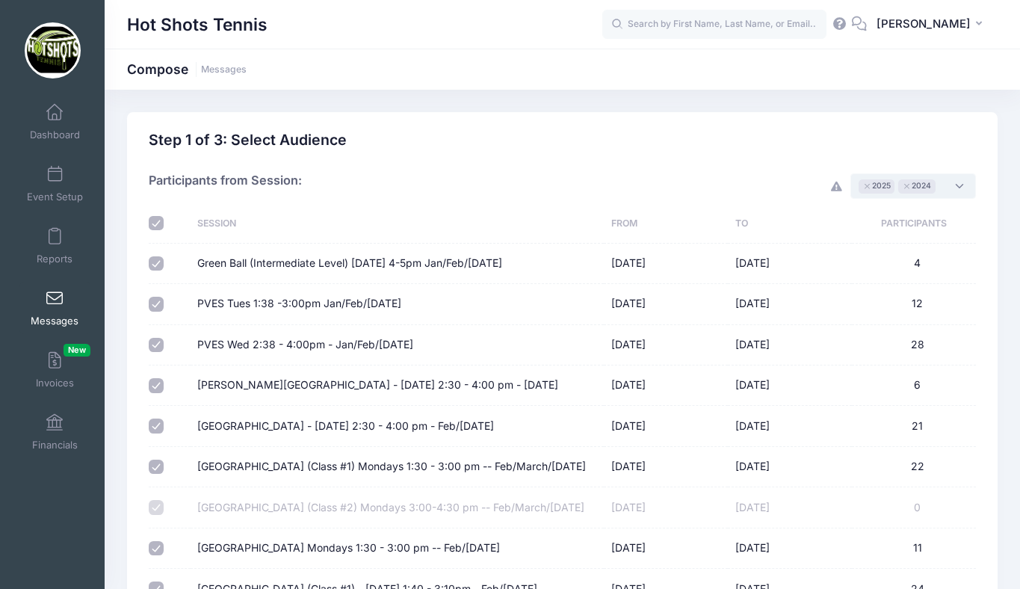
checkbox input "true"
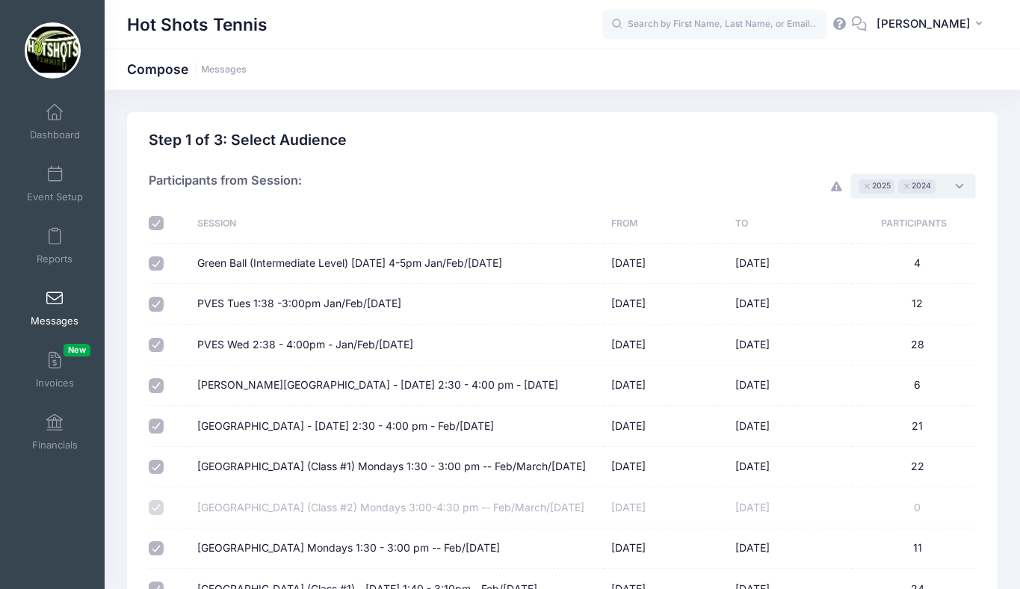
checkbox input "true"
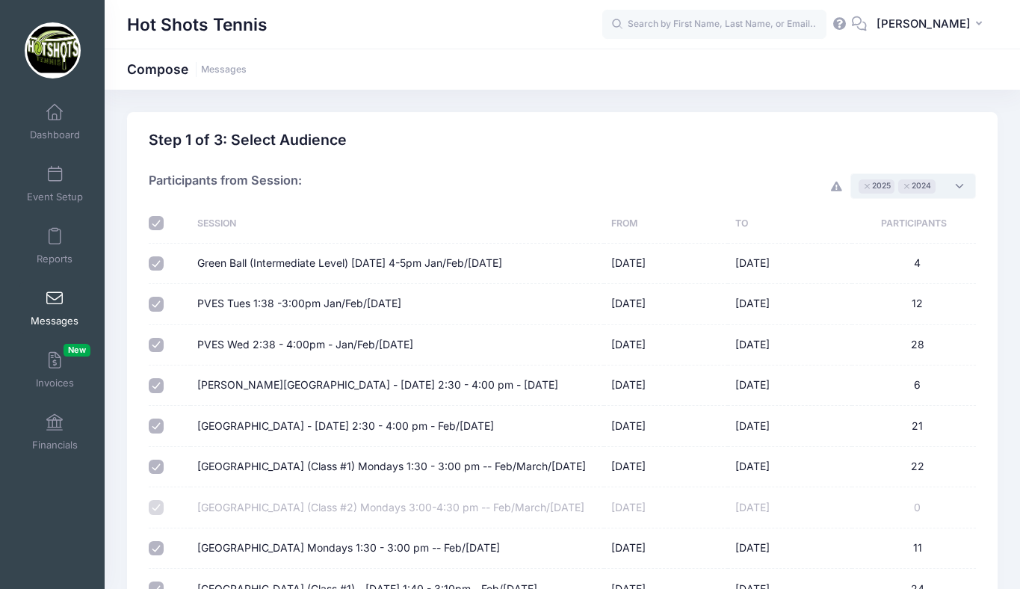
checkbox input "true"
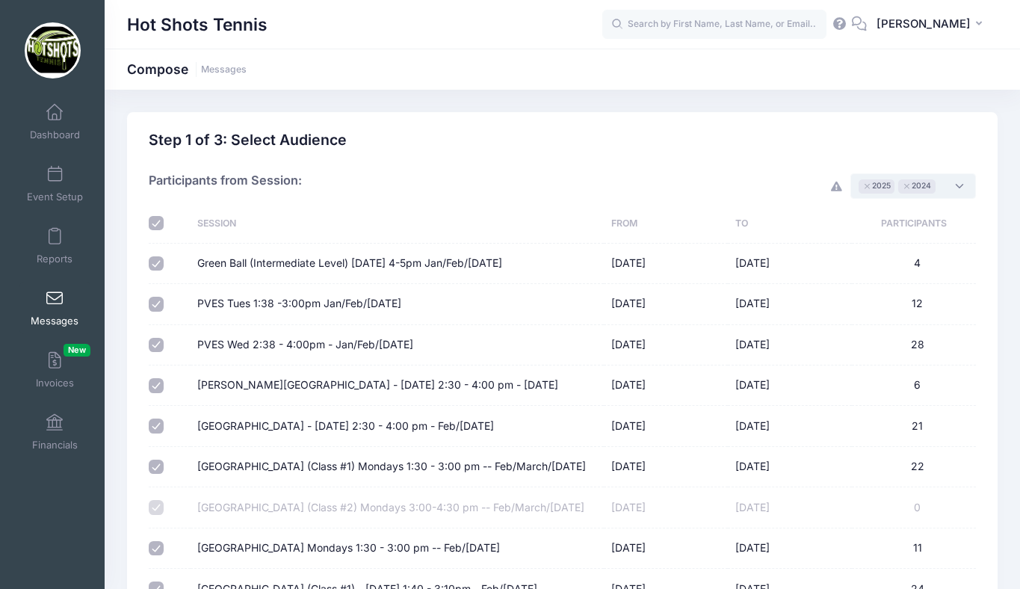
checkbox input "true"
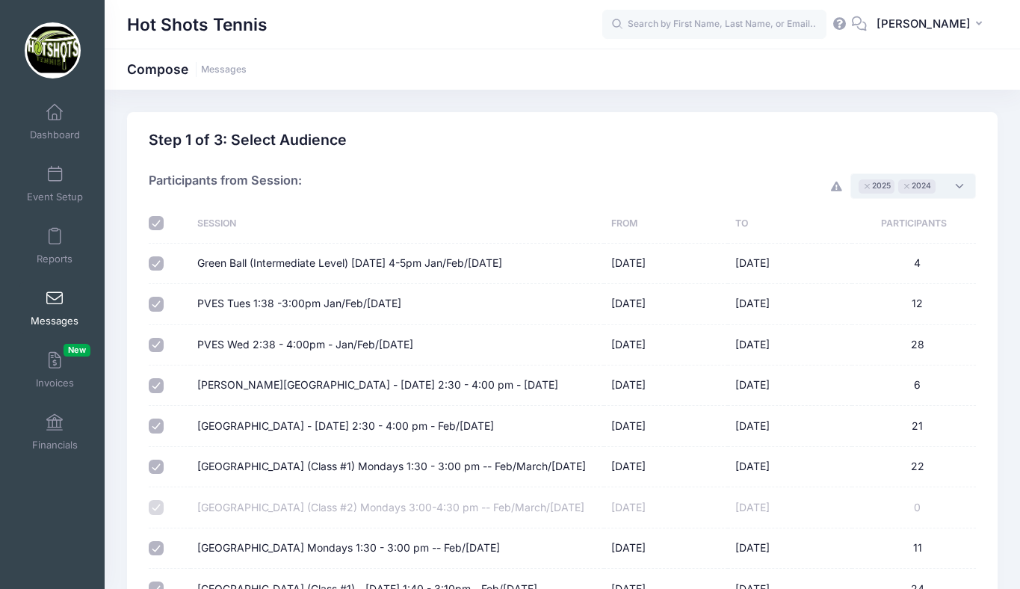
checkbox input "true"
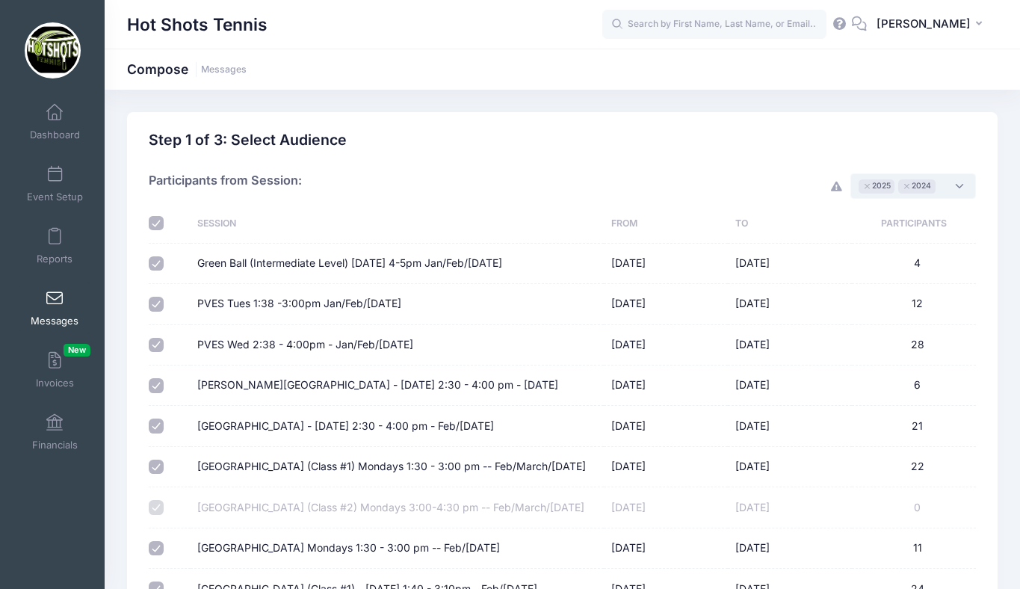
checkbox input "true"
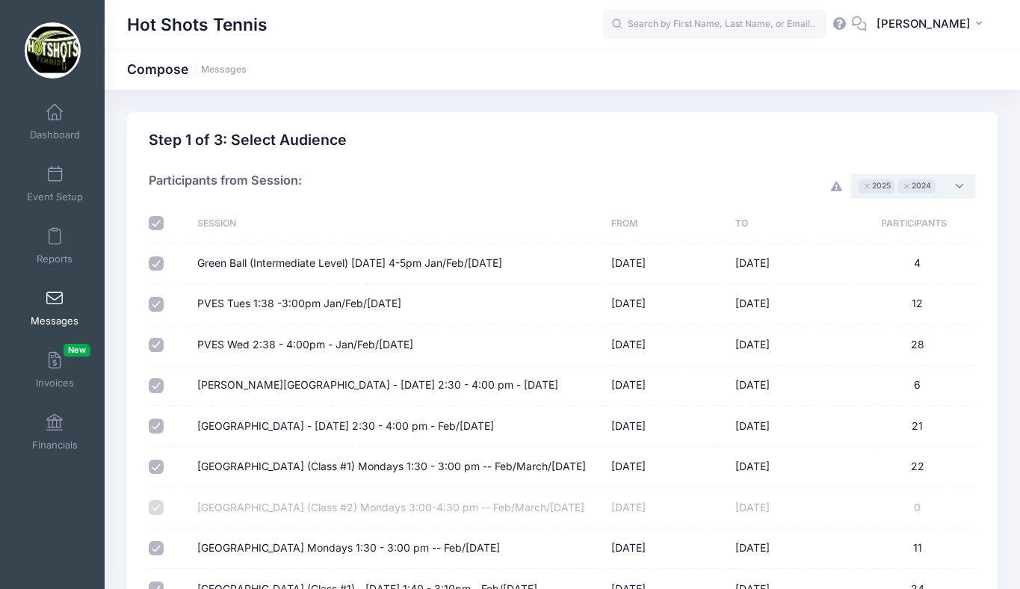
checkbox input "true"
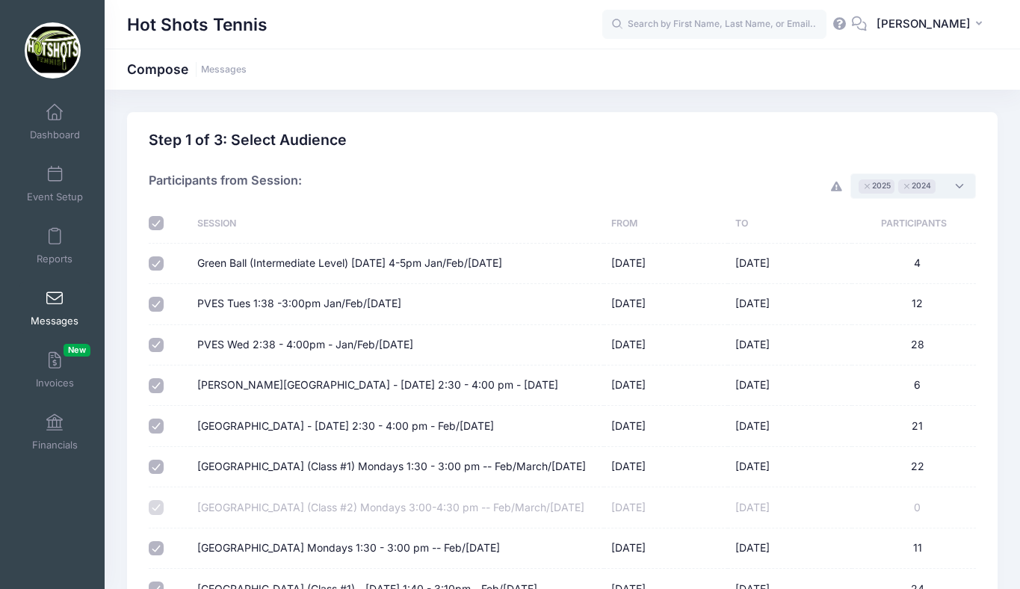
checkbox input "true"
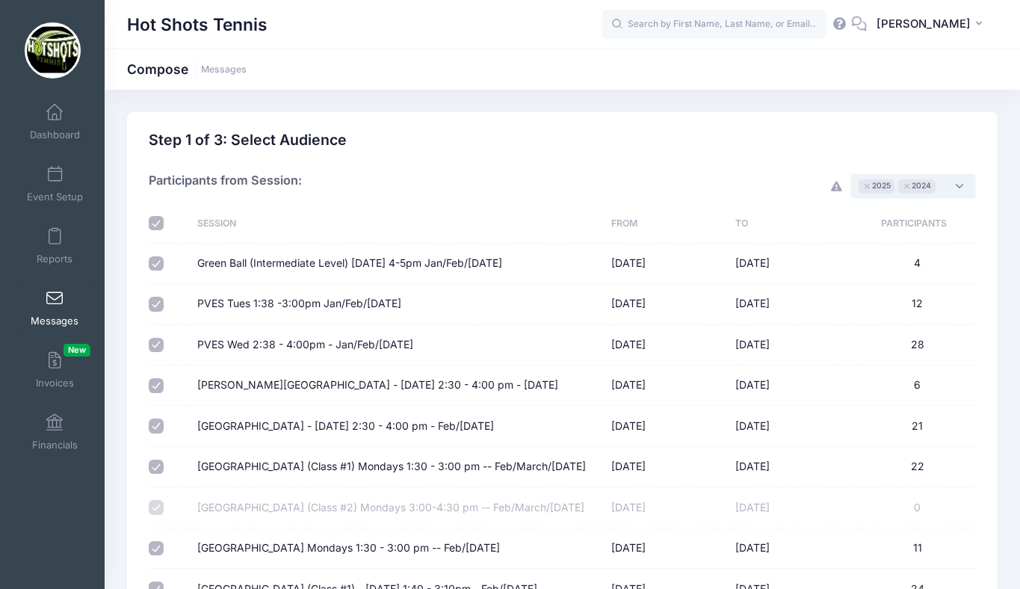
checkbox input "true"
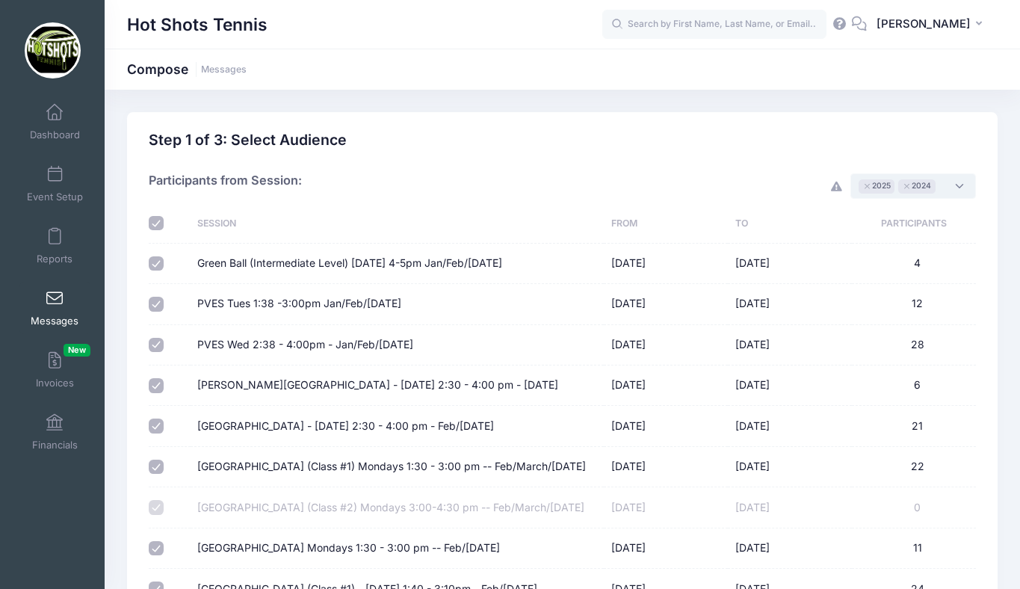
checkbox input "true"
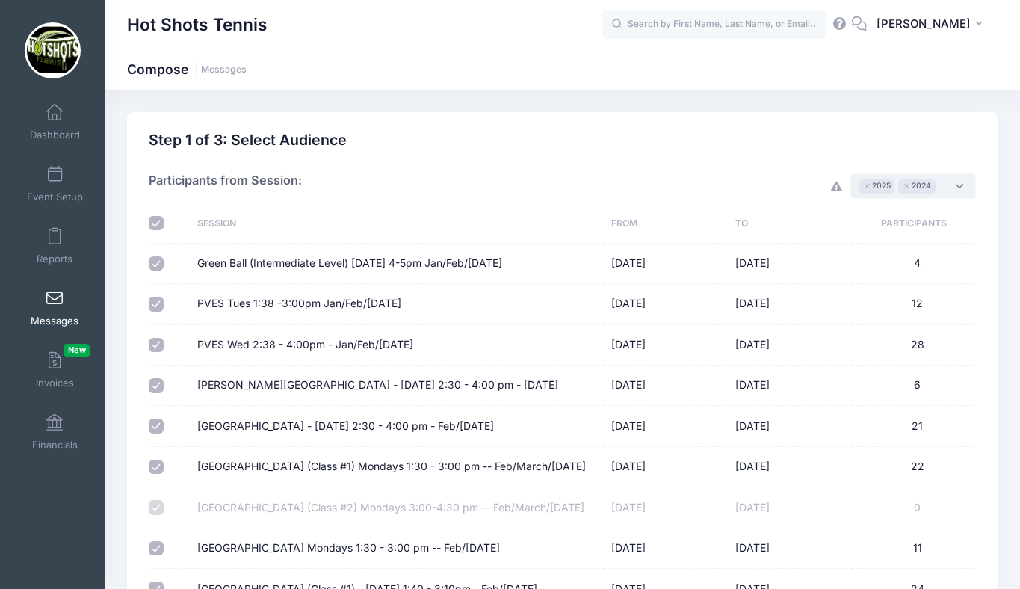
checkbox input "true"
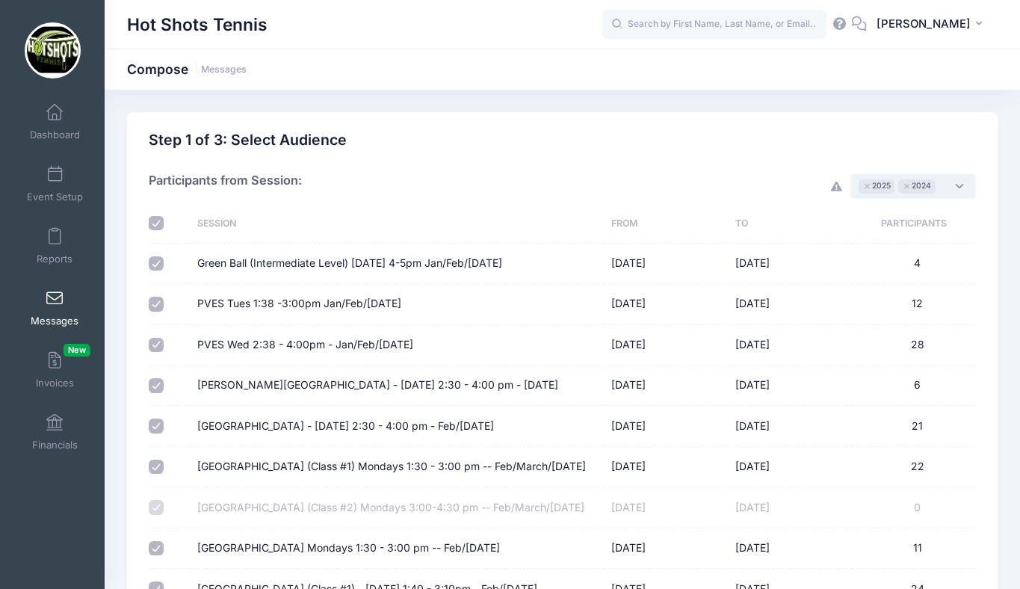
checkbox input "true"
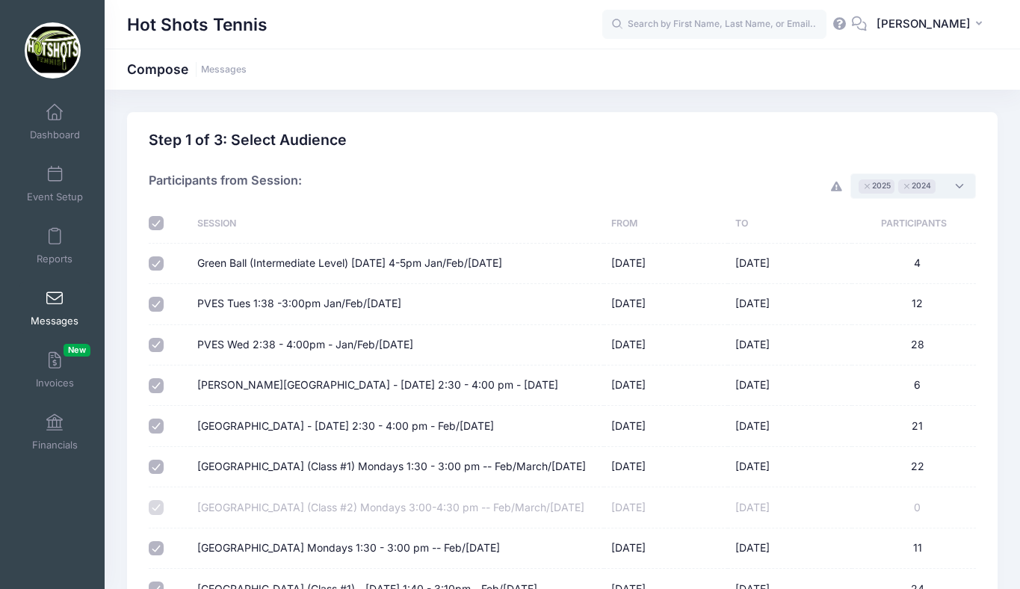
checkbox input "true"
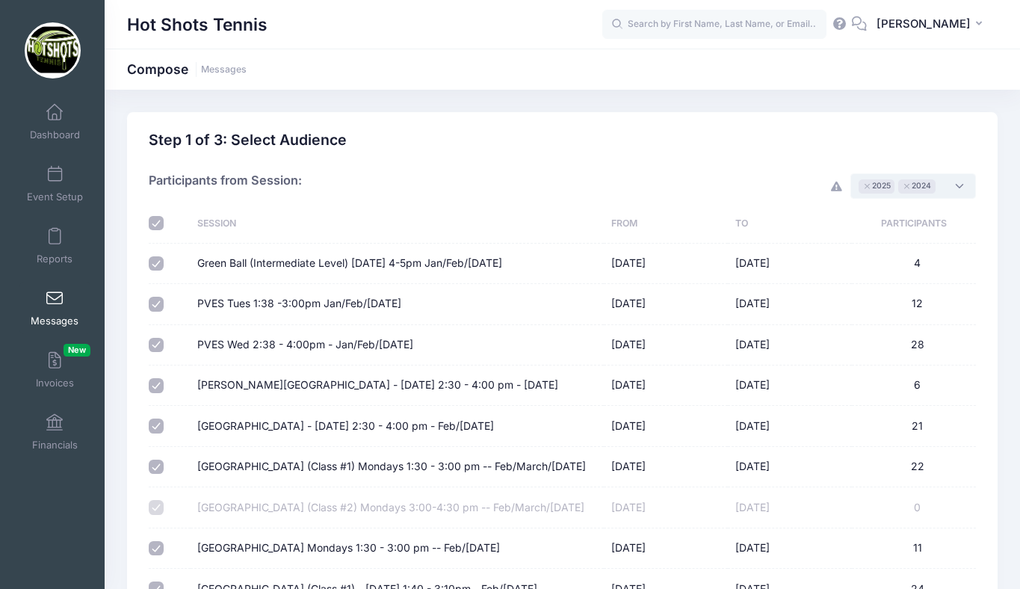
checkbox input "true"
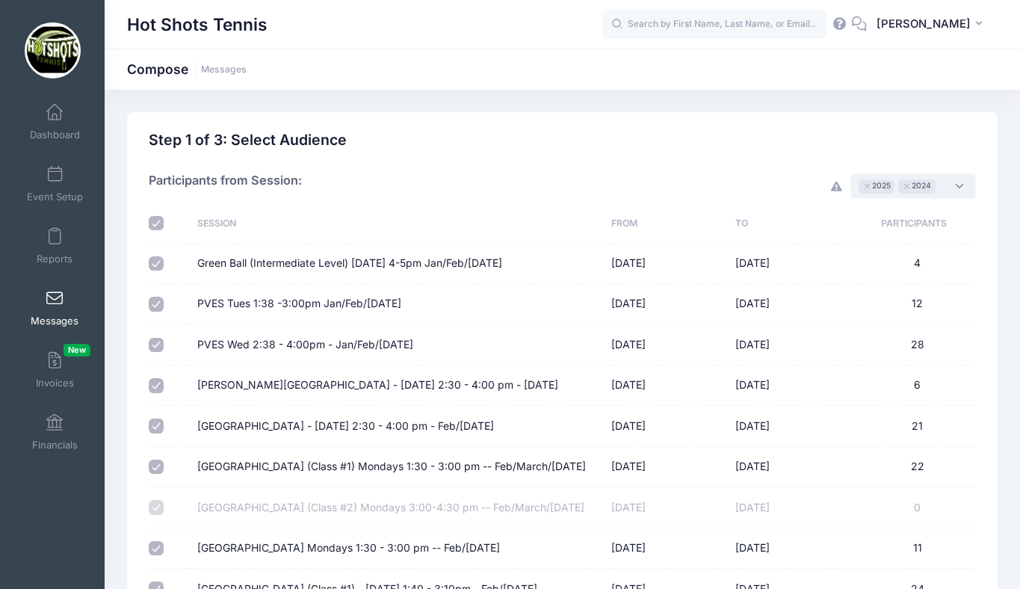
checkbox input "true"
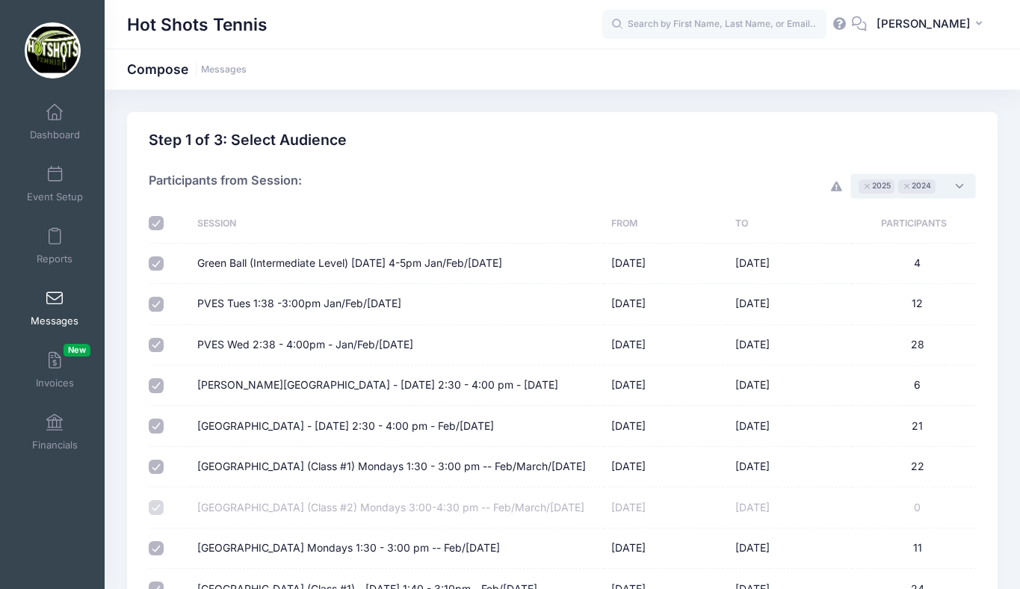
checkbox input "true"
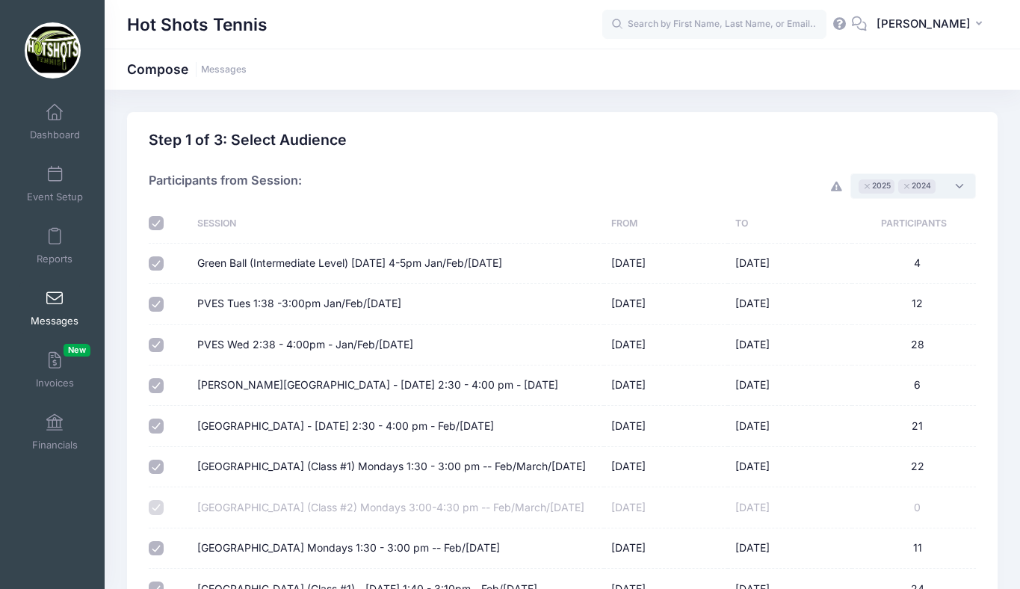
checkbox input "true"
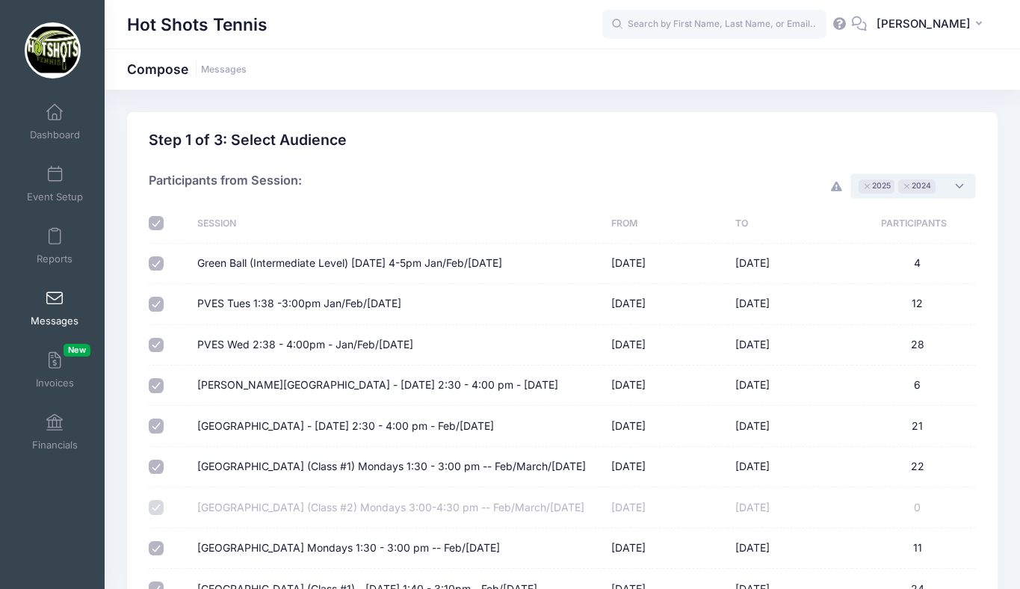
checkbox input "true"
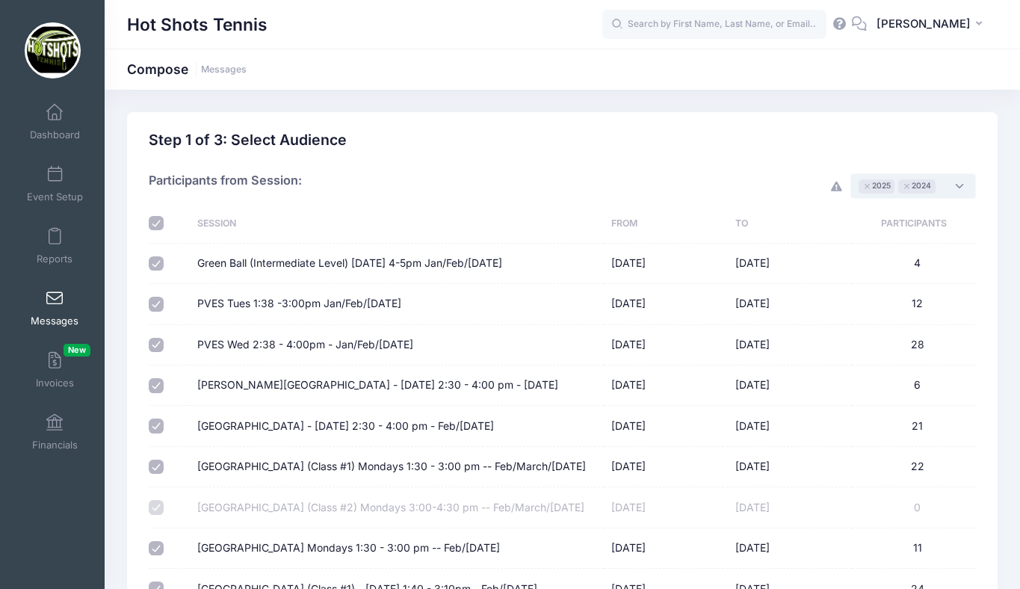
checkbox input "true"
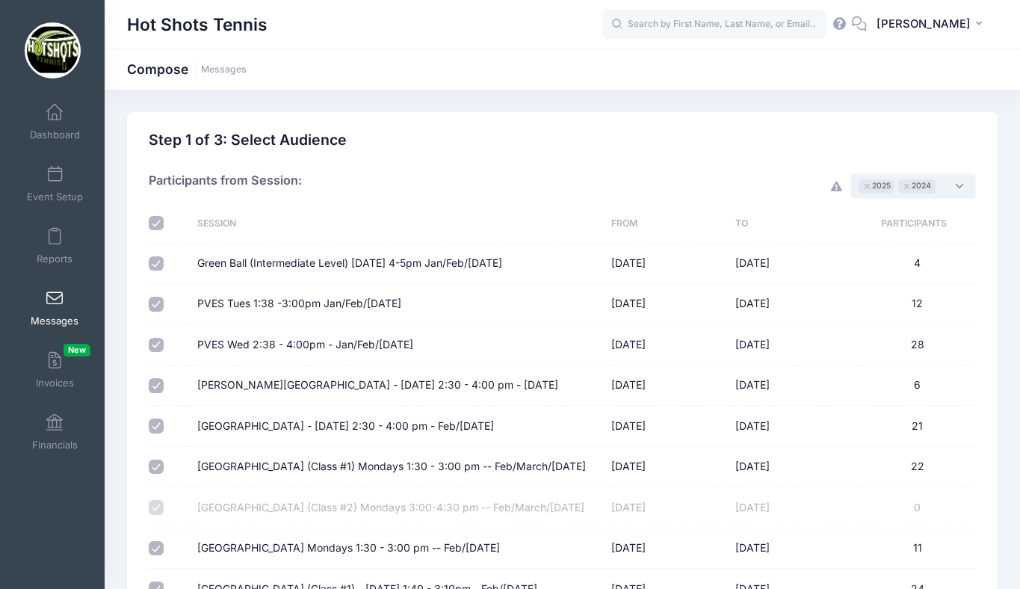
checkbox input "true"
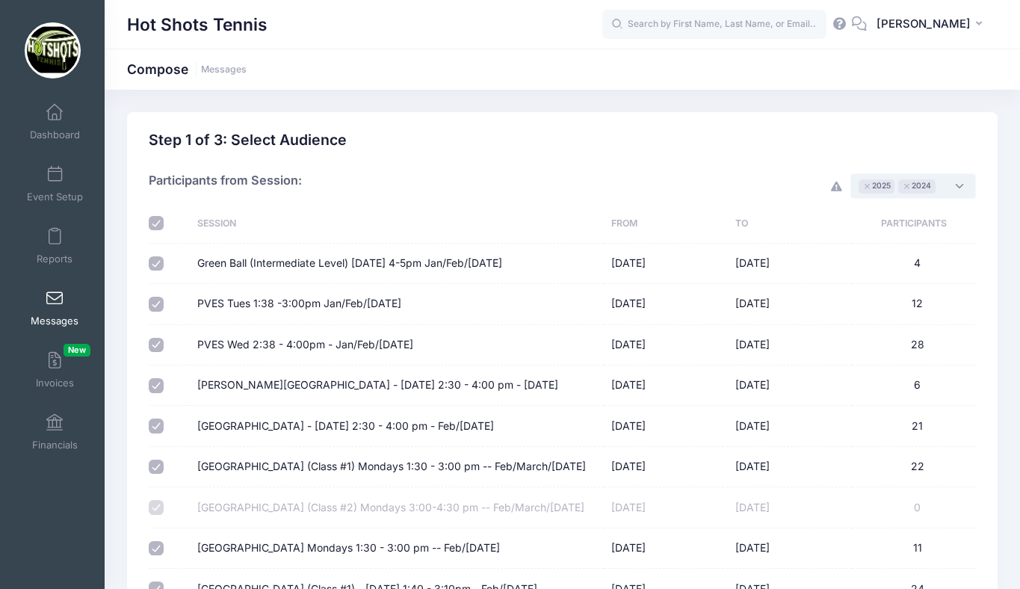
checkbox input "true"
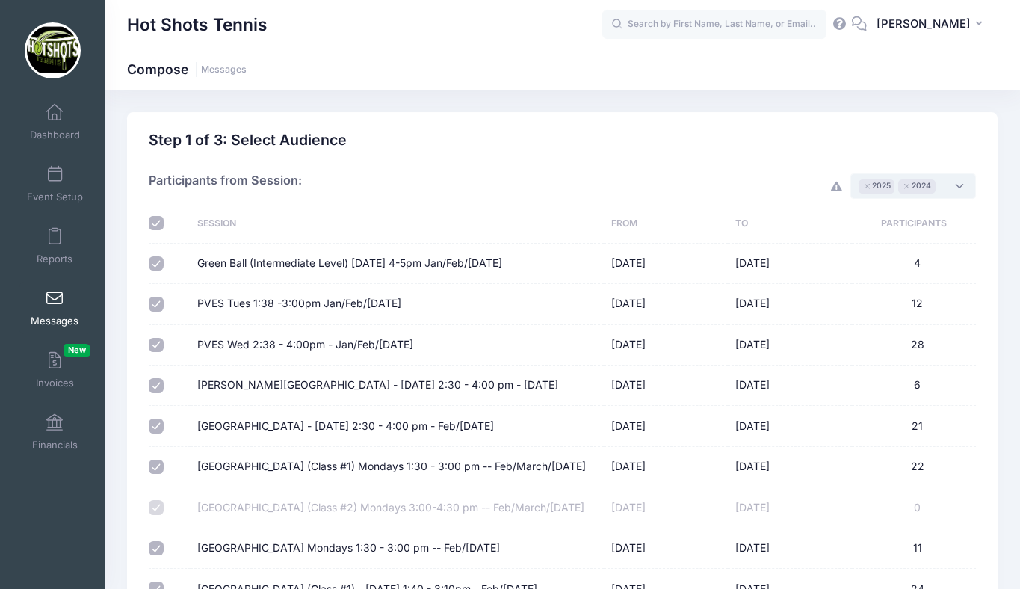
checkbox input "true"
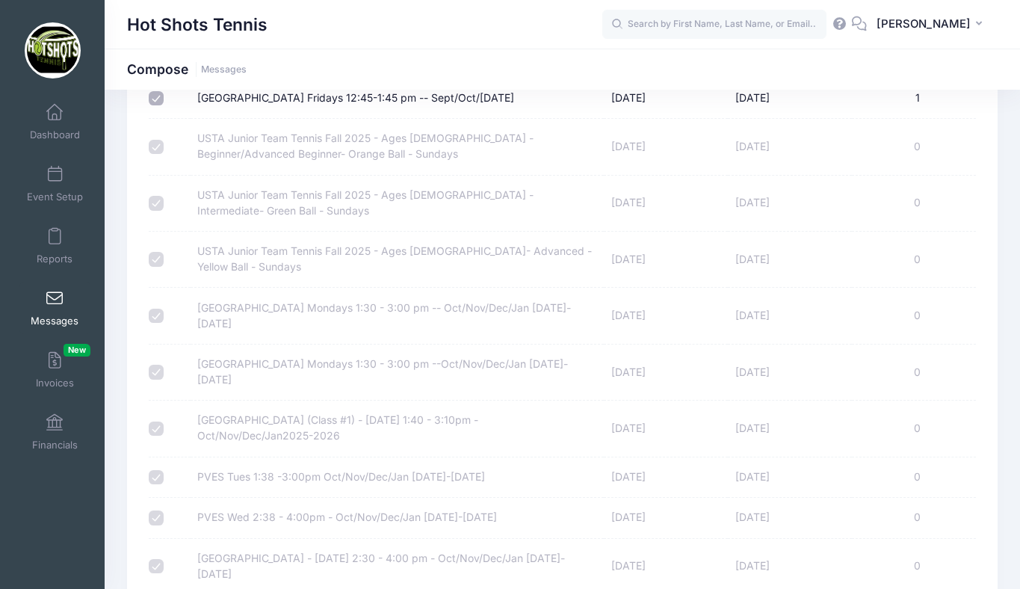
scroll to position [6607, 0]
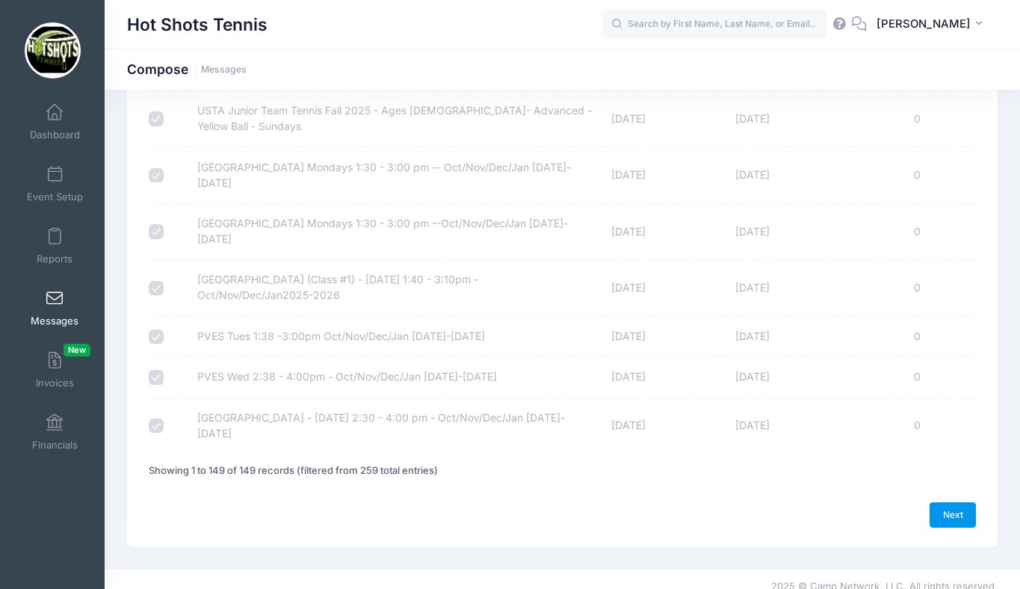
click at [946, 502] on link "Next" at bounding box center [953, 514] width 46 height 25
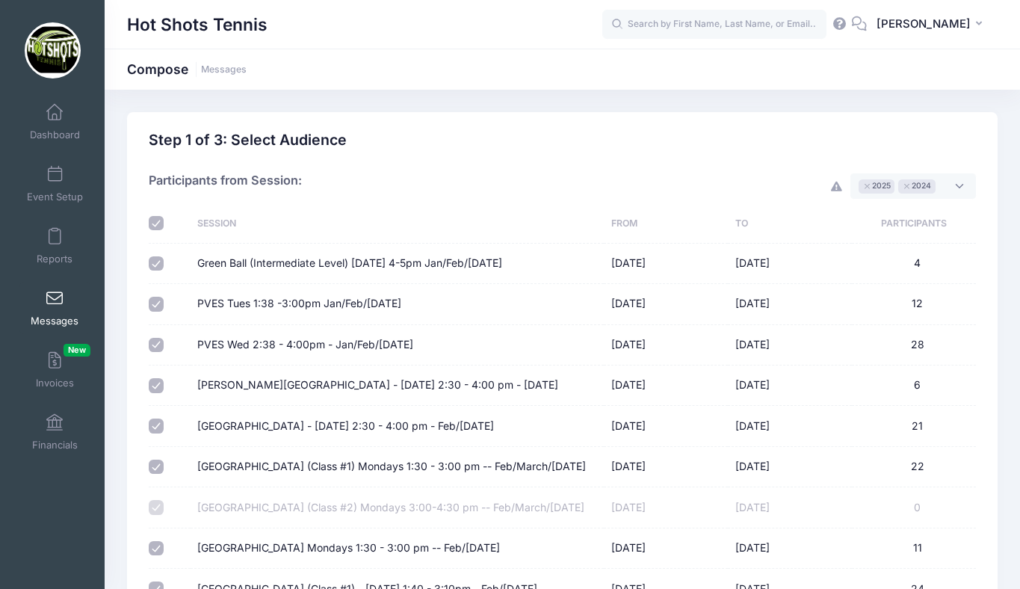
select select "50"
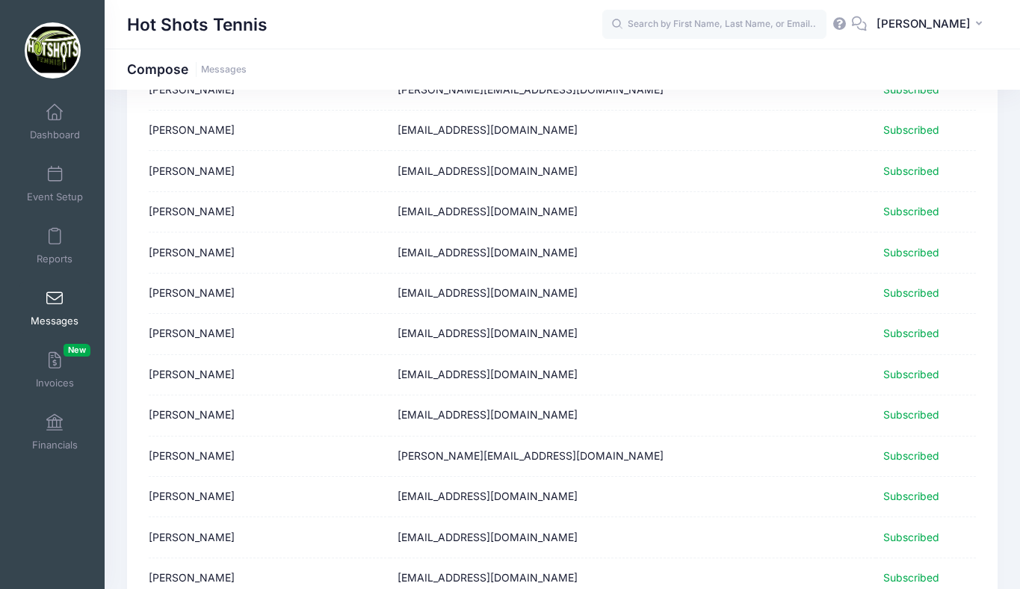
scroll to position [1832, 0]
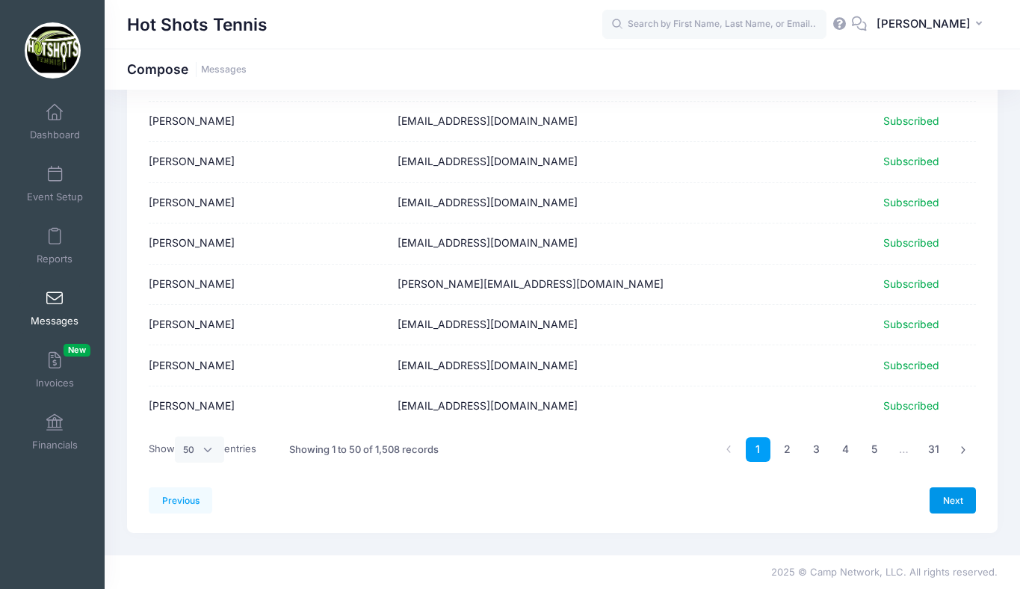
click at [949, 502] on link "Next" at bounding box center [953, 499] width 46 height 25
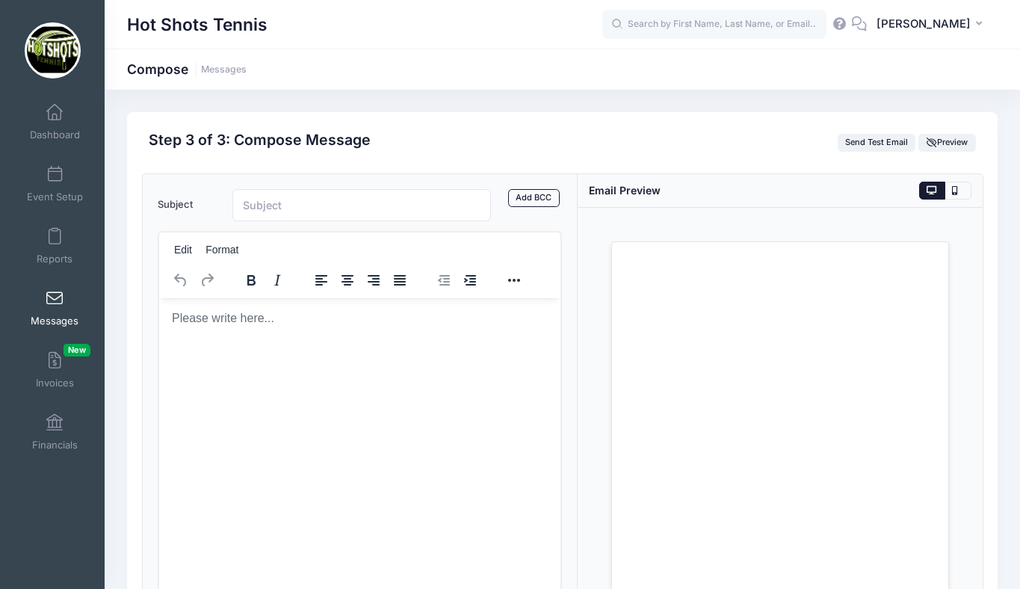
scroll to position [0, 0]
click at [304, 338] on html at bounding box center [359, 318] width 402 height 40
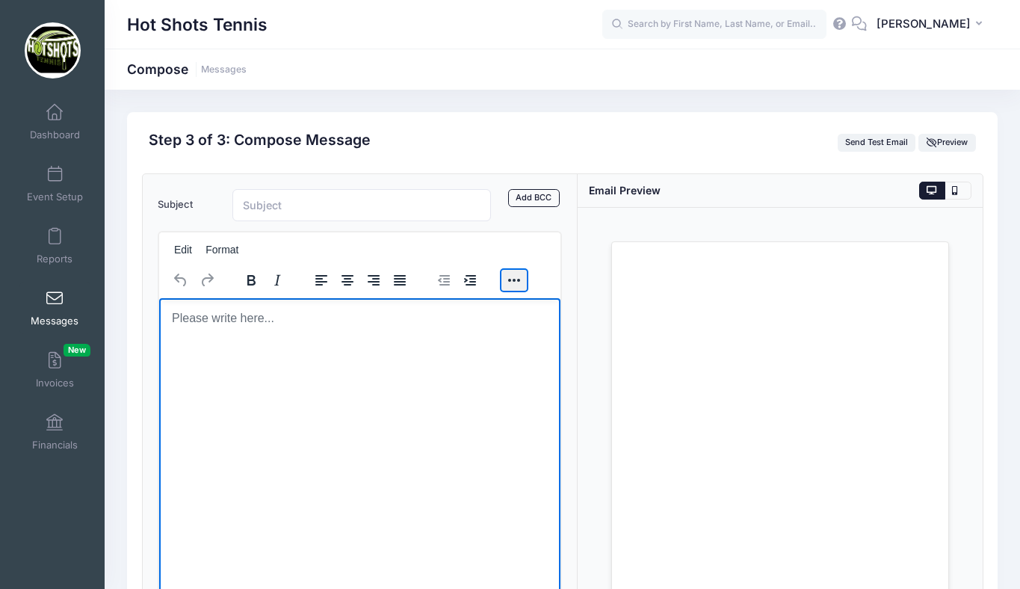
click at [520, 274] on button "Reveal or hide additional toolbar items" at bounding box center [514, 280] width 25 height 21
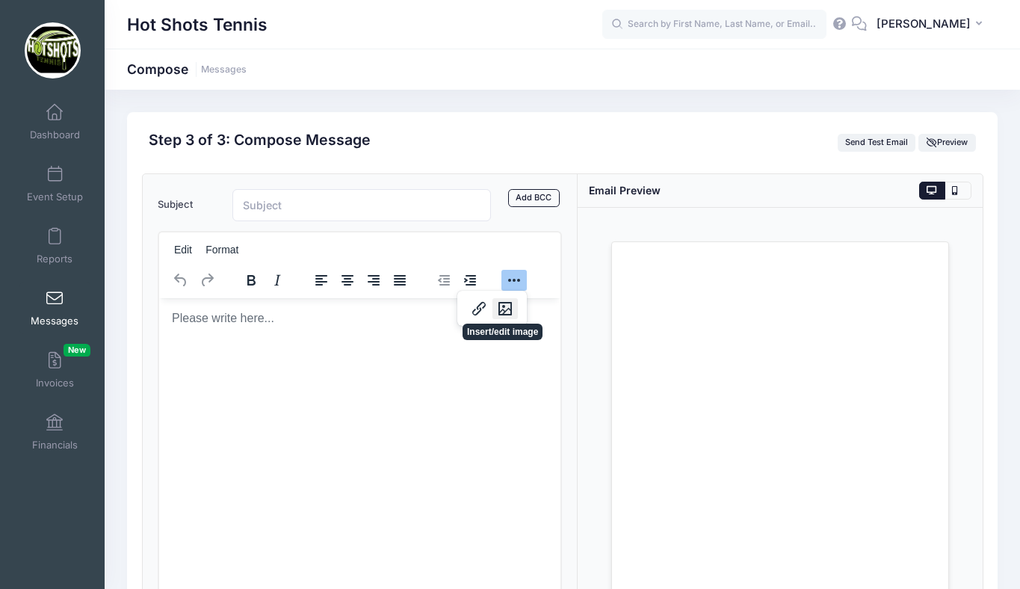
click at [510, 305] on icon "Insert/edit image" at bounding box center [505, 309] width 18 height 18
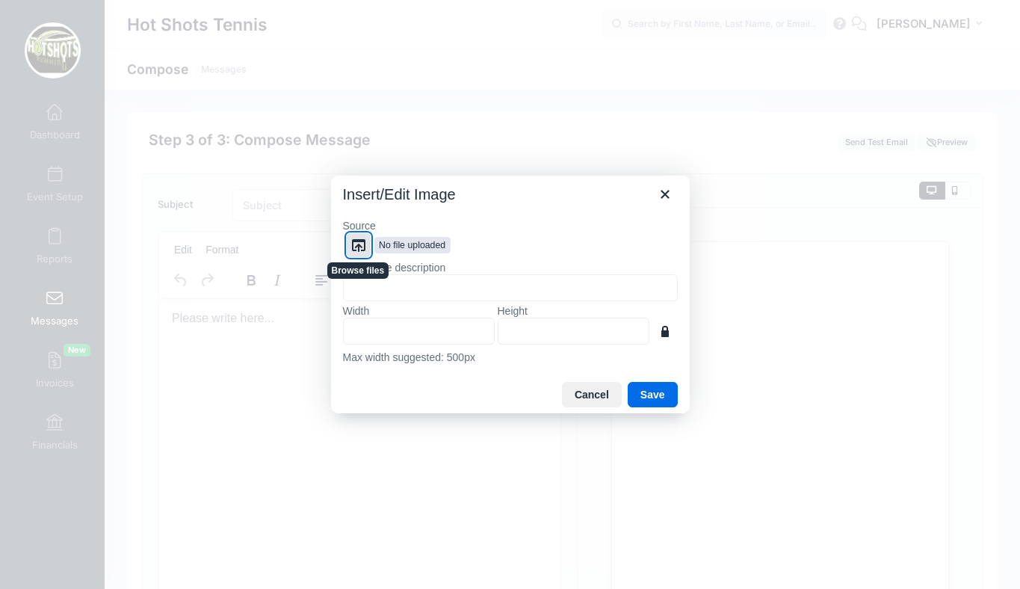
click at [355, 241] on icon "Browse files" at bounding box center [358, 245] width 13 height 13
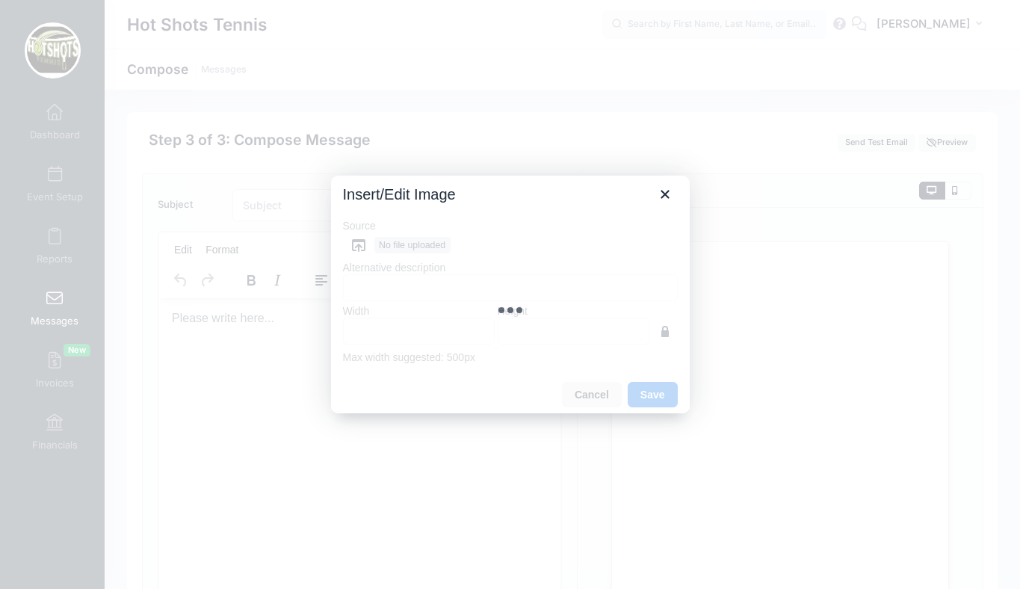
click at [470, 190] on div "Insert/Edit Image" at bounding box center [510, 191] width 359 height 31
click at [663, 192] on icon "Close" at bounding box center [665, 194] width 8 height 8
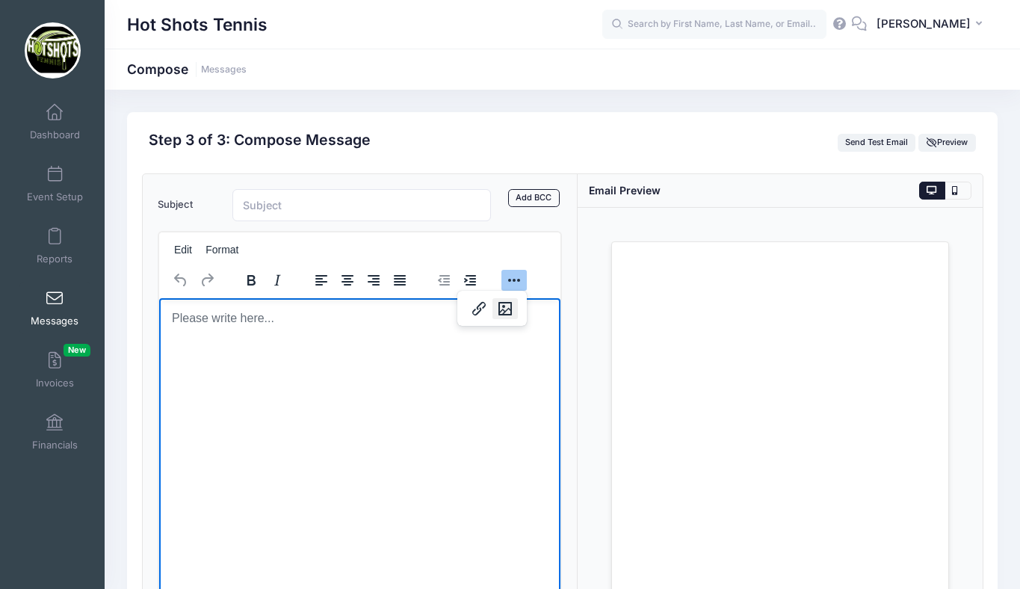
click at [505, 308] on icon "Insert/edit image" at bounding box center [505, 309] width 18 height 18
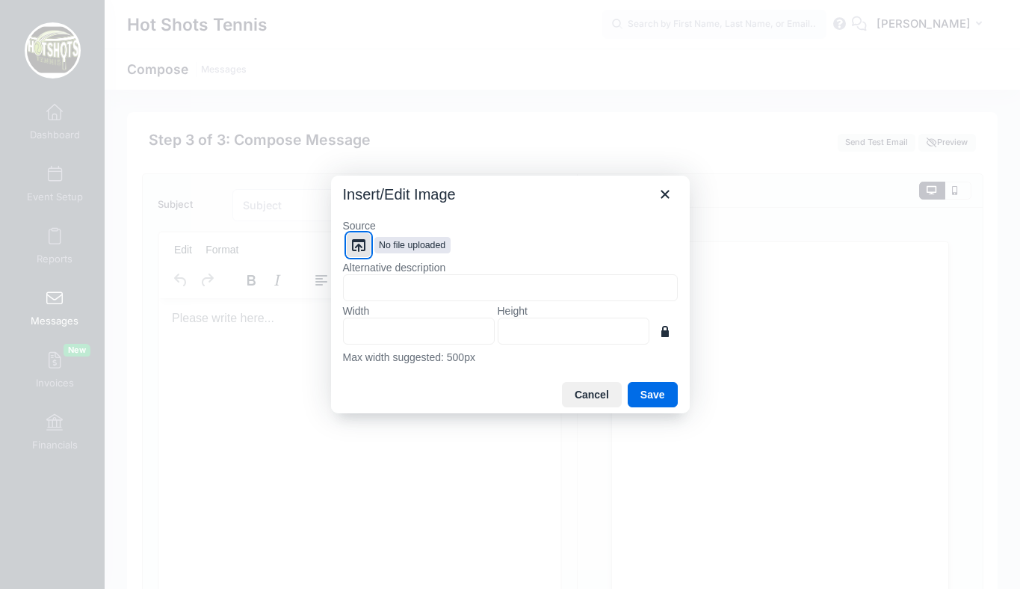
click at [361, 244] on icon "Browse files" at bounding box center [359, 245] width 18 height 18
type input "612"
type input "790"
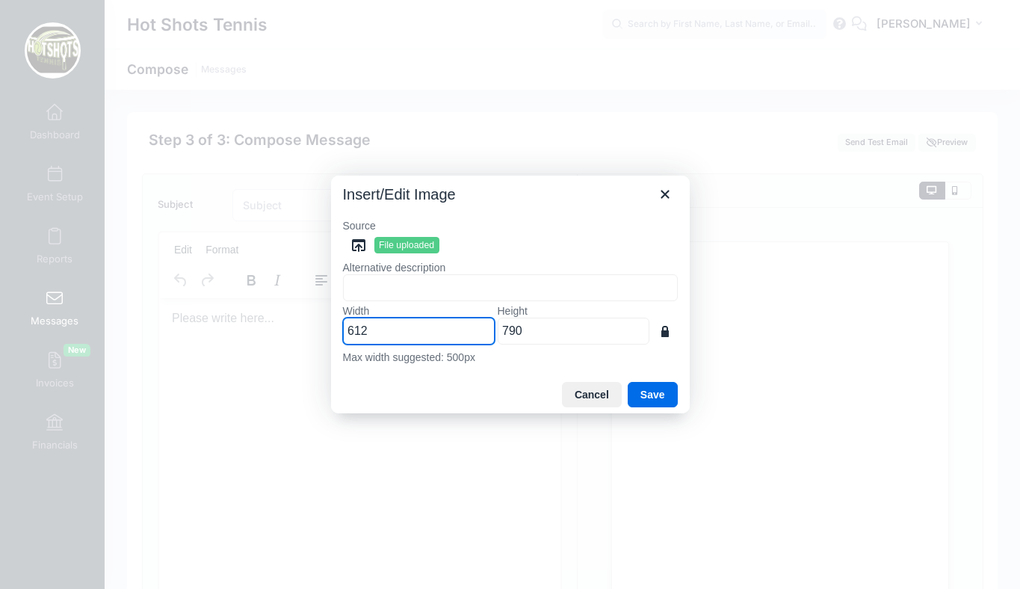
click at [387, 332] on input "612" at bounding box center [419, 331] width 152 height 27
type input "61"
type input "79"
type input "6"
type input "8"
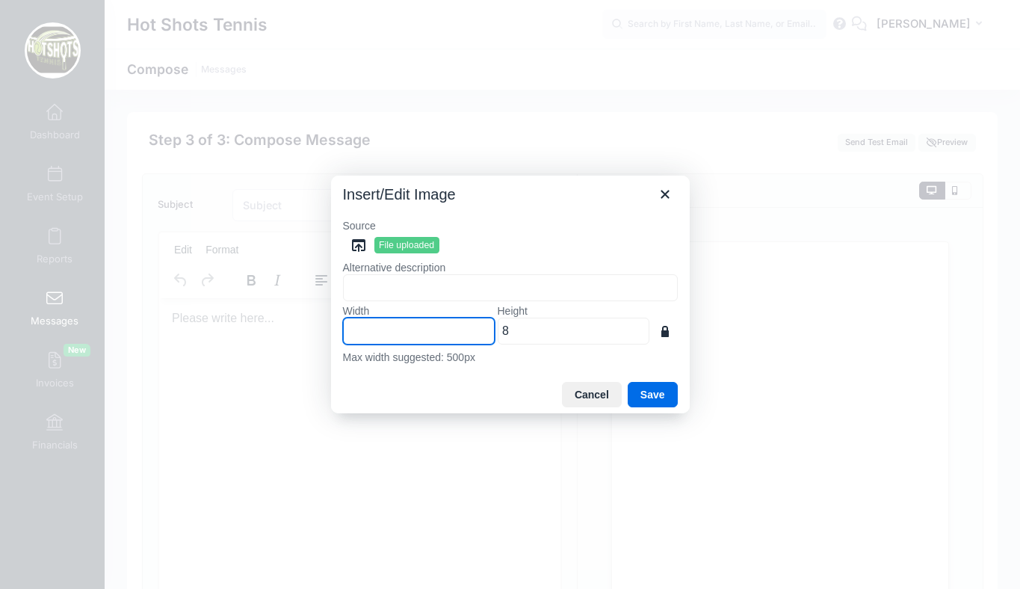
type input "5"
type input "6"
type input "50"
type input "65"
type input "500"
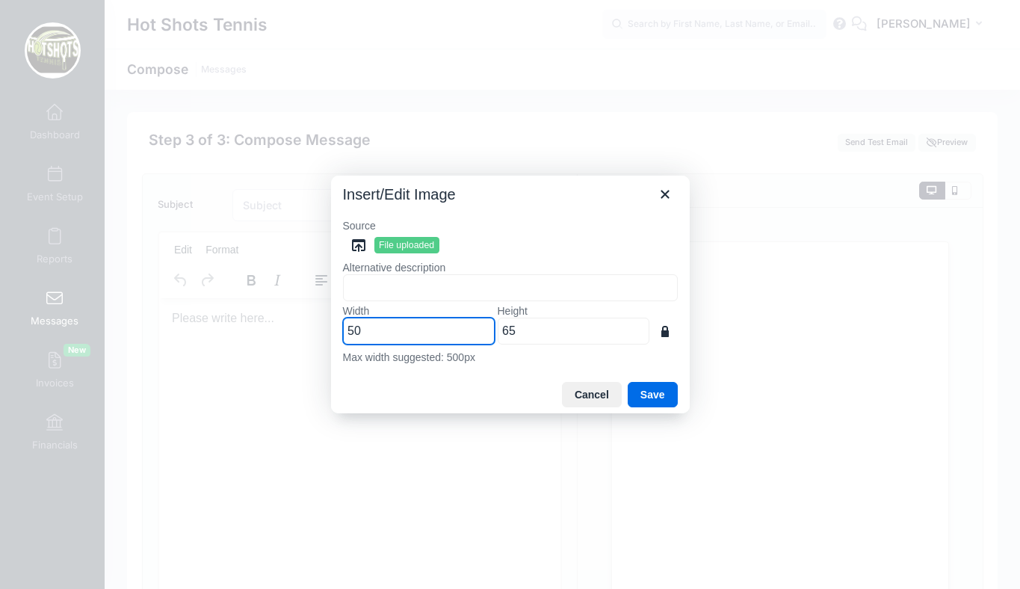
type input "645"
type input "500"
click at [641, 397] on button "Save" at bounding box center [653, 394] width 50 height 25
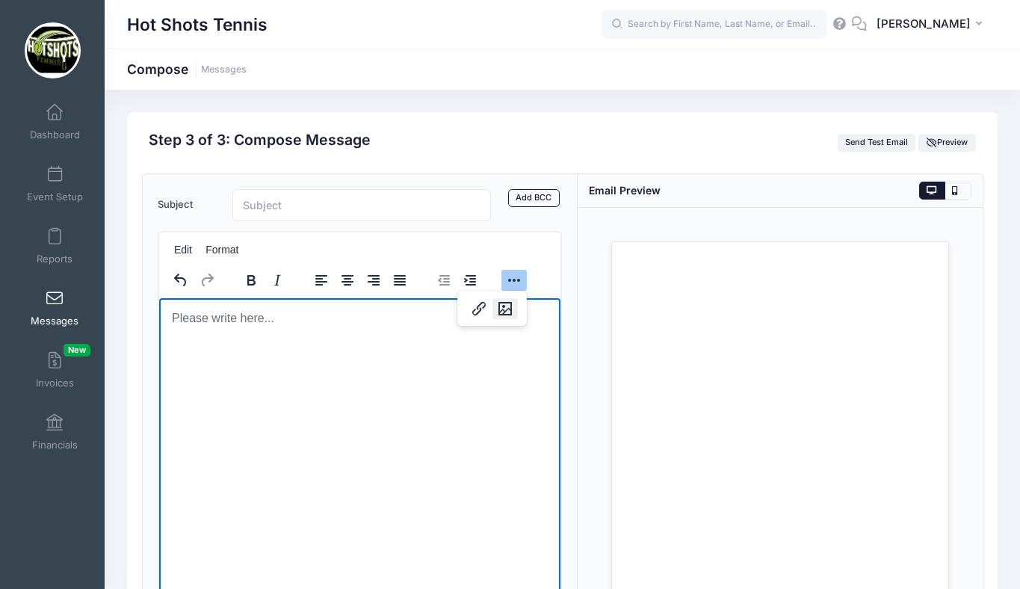
click at [505, 305] on icon "Insert/edit image" at bounding box center [505, 309] width 18 height 18
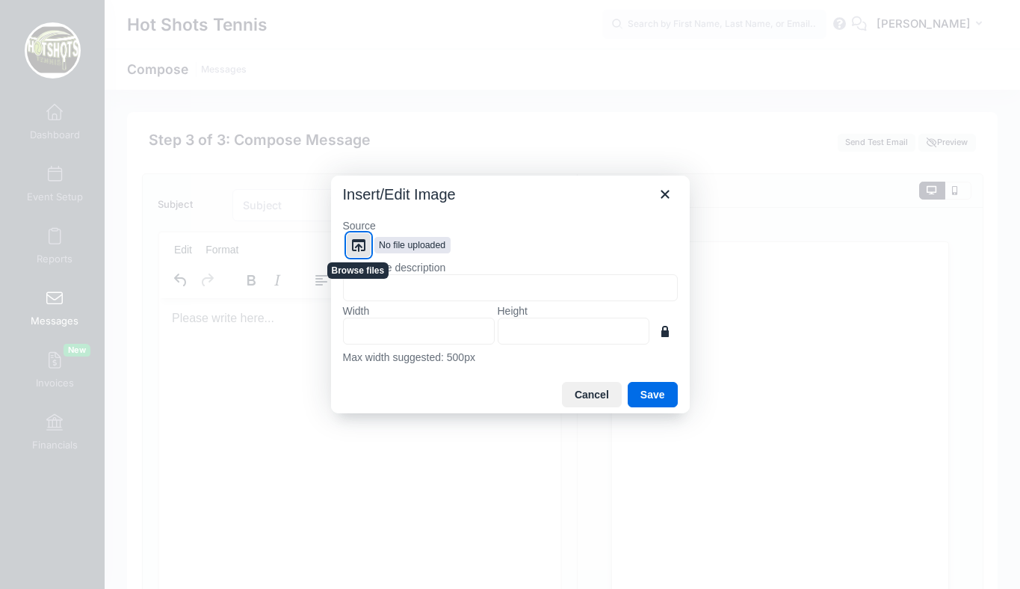
click at [359, 244] on icon "Browse files" at bounding box center [358, 245] width 13 height 13
type input "612"
type input "790"
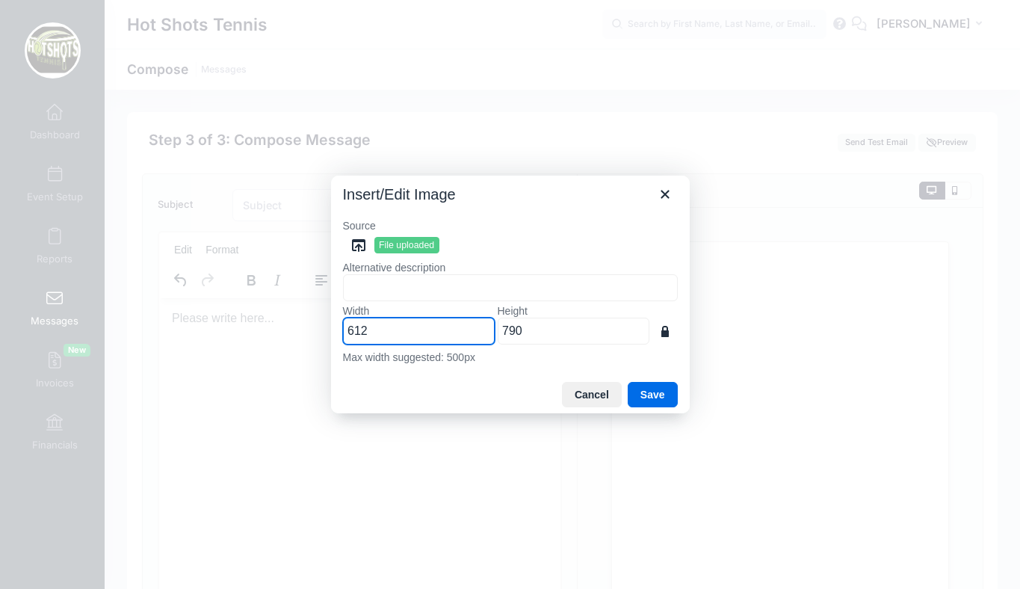
click at [415, 334] on input "612" at bounding box center [419, 331] width 152 height 27
type input "61"
type input "79"
type input "6"
type input "8"
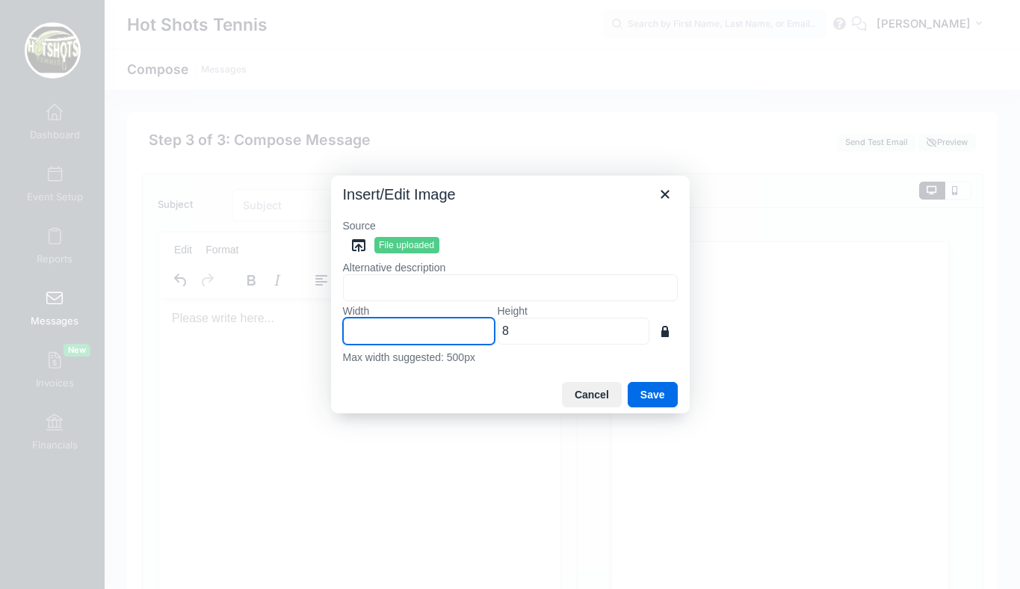
type input "5"
type input "6"
type input "50"
type input "65"
type input "500"
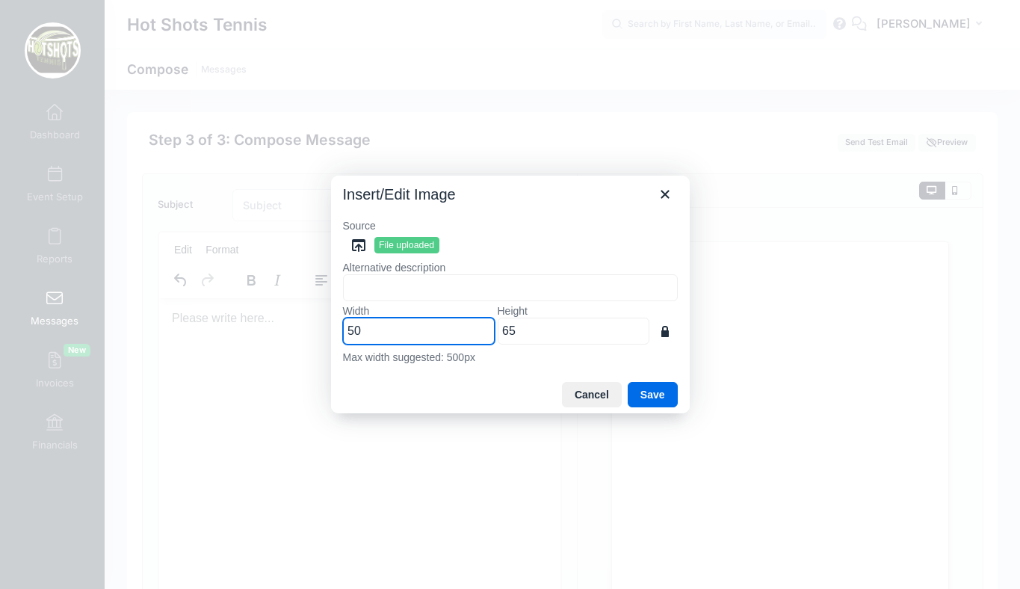
type input "645"
type input "500"
click at [647, 392] on button "Save" at bounding box center [653, 394] width 50 height 25
